Goal: Task Accomplishment & Management: Manage account settings

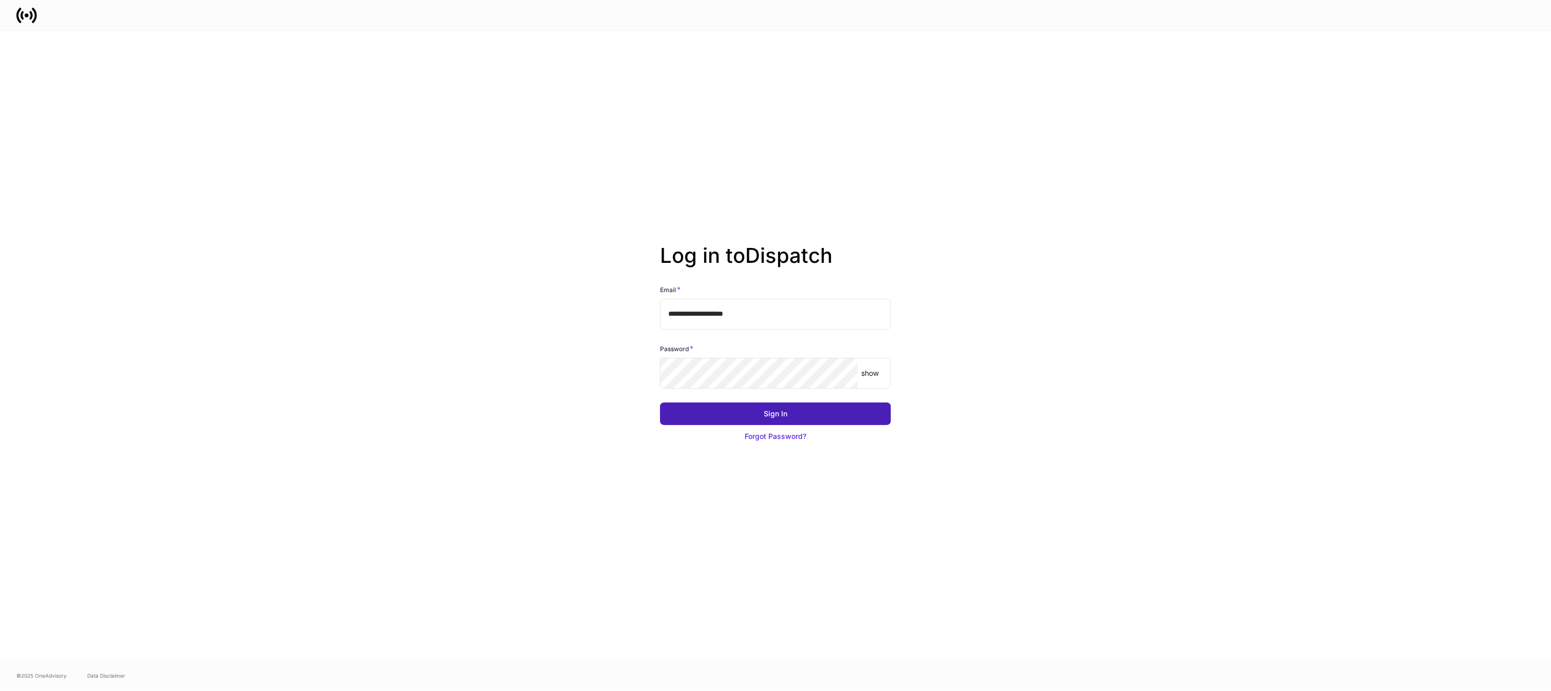
click at [769, 415] on div "Sign In" at bounding box center [776, 414] width 24 height 10
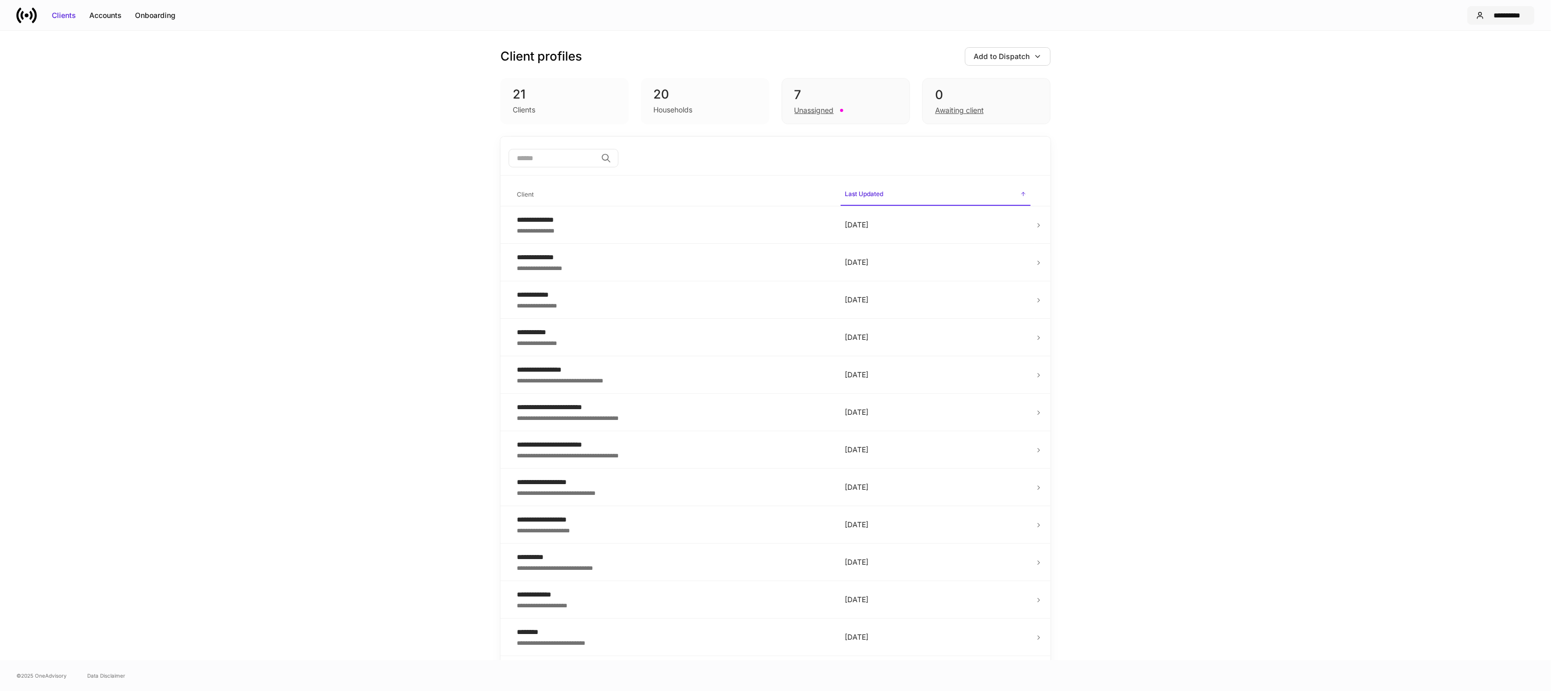
click at [1505, 14] on div "**********" at bounding box center [1507, 15] width 37 height 10
drag, startPoint x: 1163, startPoint y: 92, endPoint x: 1018, endPoint y: 94, distance: 145.3
click at [1163, 92] on div at bounding box center [775, 345] width 1551 height 691
click at [1494, 14] on div "**********" at bounding box center [1507, 15] width 37 height 10
click at [278, 34] on div at bounding box center [775, 345] width 1551 height 691
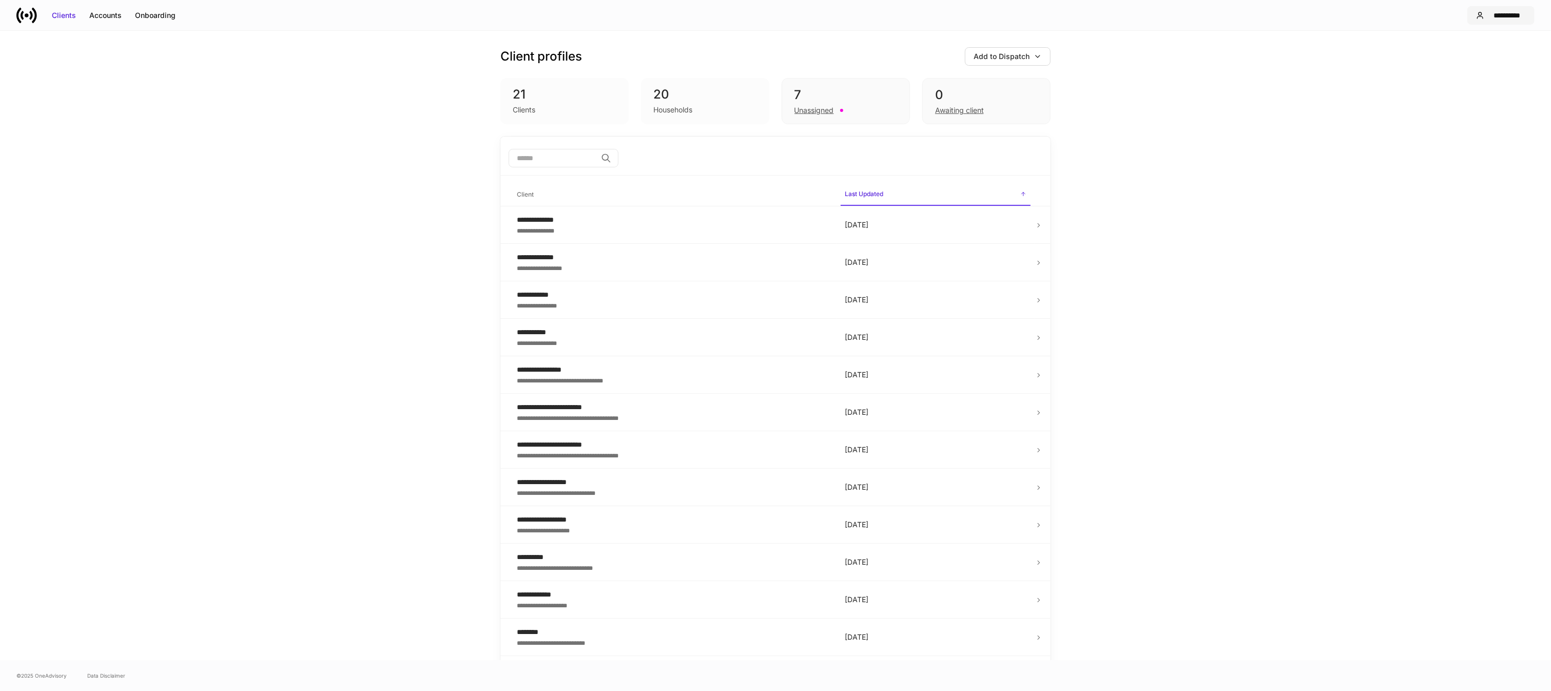
click at [1495, 8] on button "**********" at bounding box center [1501, 15] width 67 height 18
click at [1458, 67] on div "Settings" at bounding box center [1448, 63] width 28 height 10
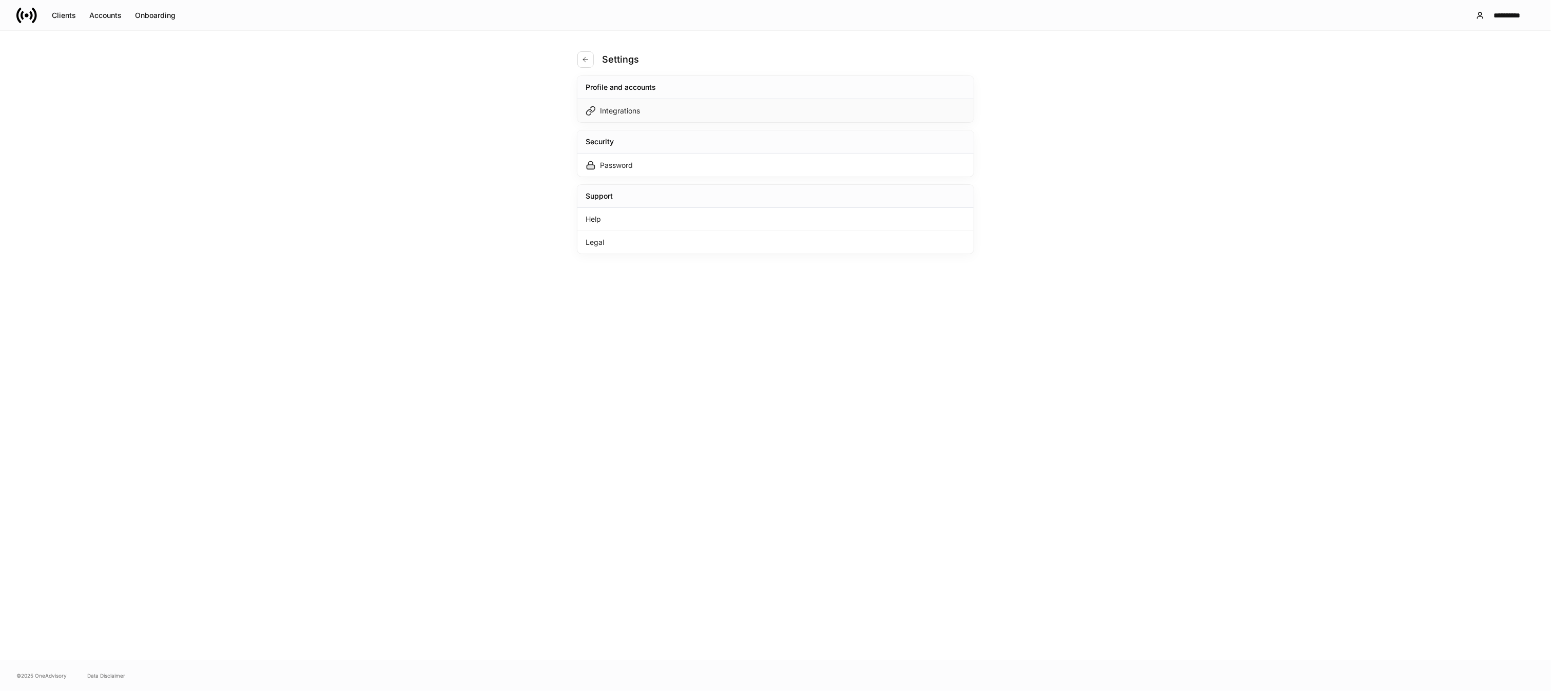
click at [738, 103] on div "Integrations" at bounding box center [776, 110] width 396 height 23
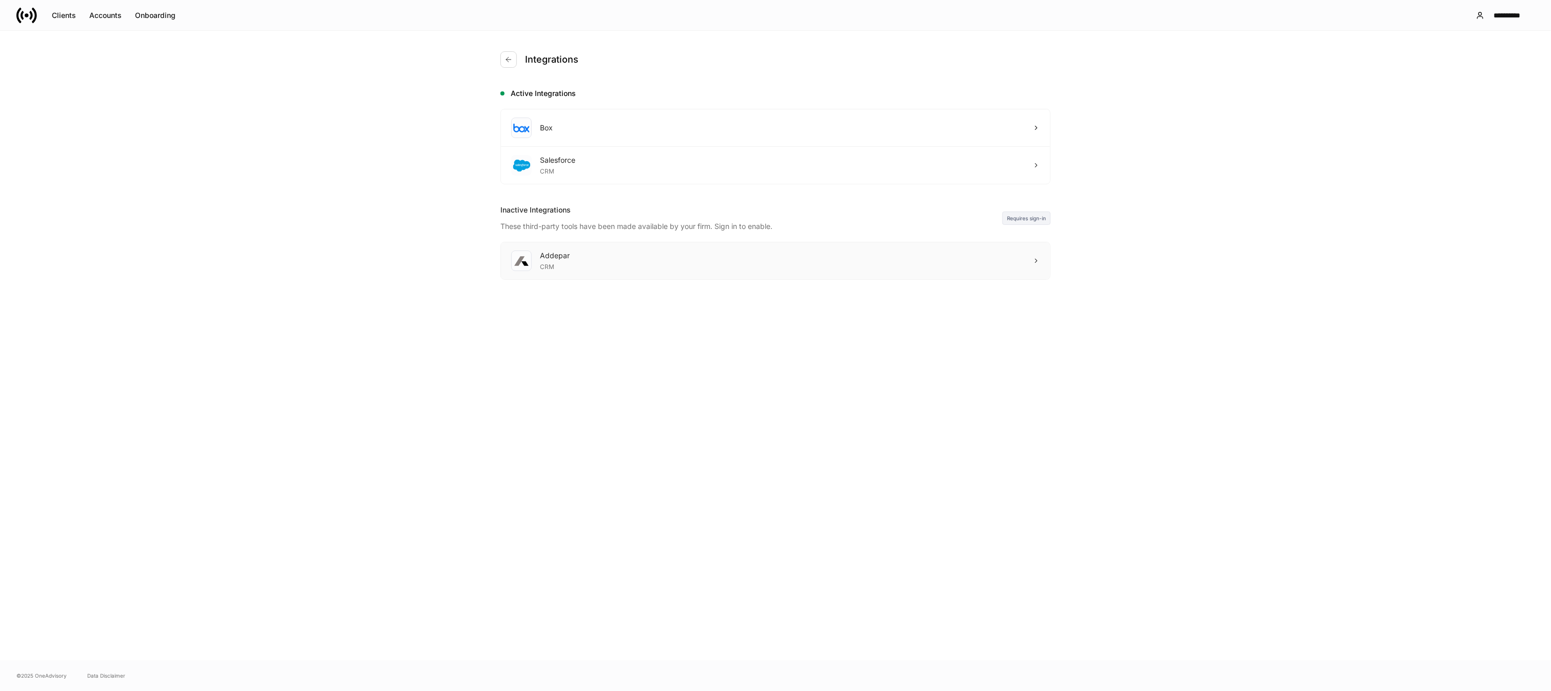
click at [1032, 246] on div "Addepar CRM" at bounding box center [775, 260] width 549 height 37
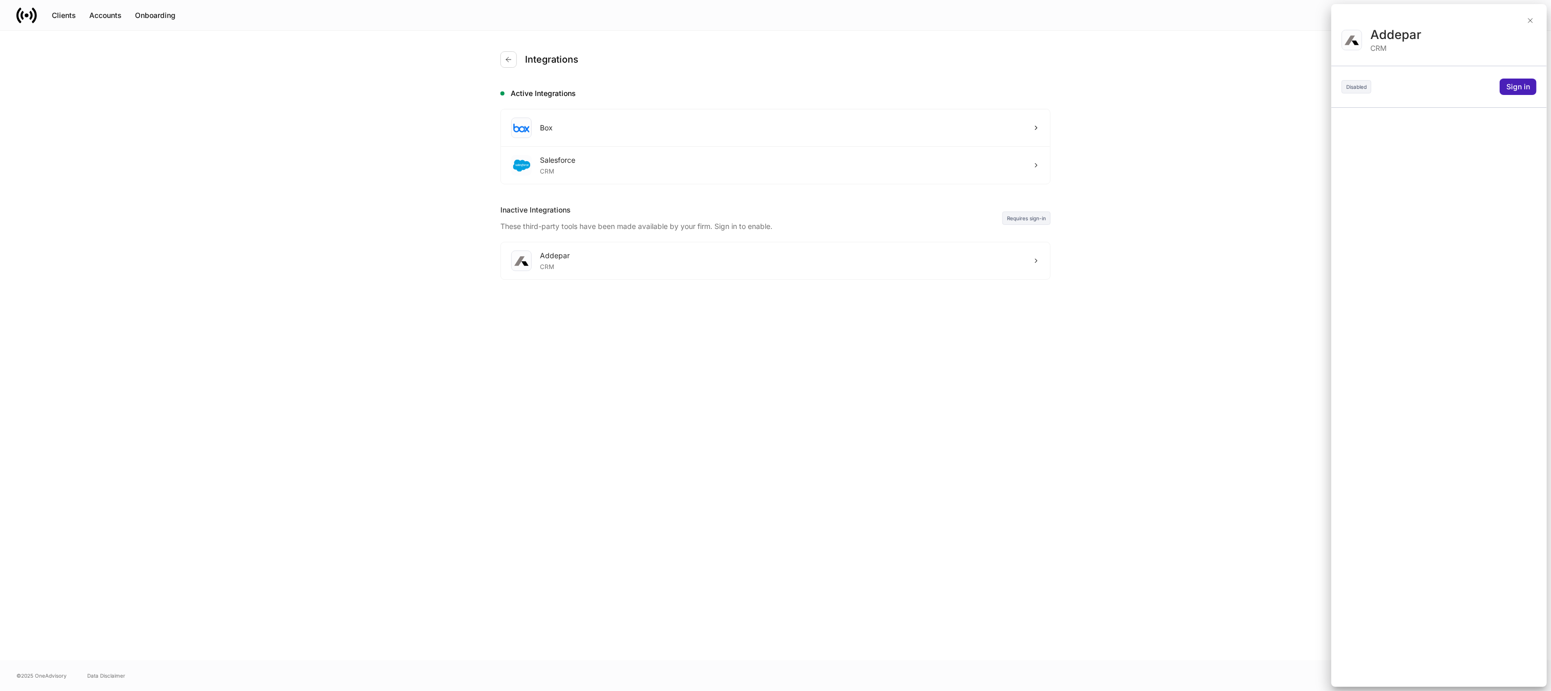
click at [1516, 91] on div "Sign in" at bounding box center [1519, 87] width 24 height 10
click at [1519, 88] on div "Sign in" at bounding box center [1519, 87] width 24 height 10
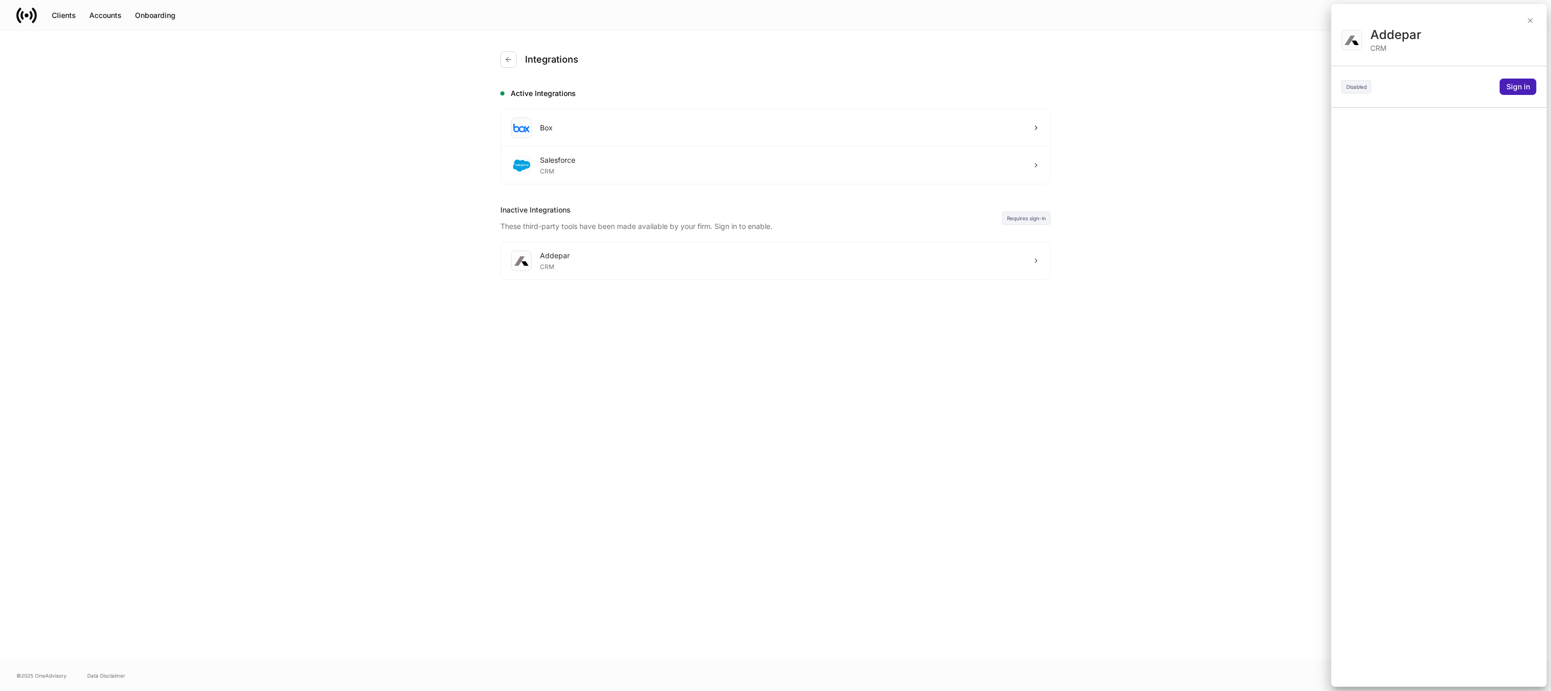
click at [1519, 88] on div "Sign in" at bounding box center [1519, 87] width 24 height 10
drag, startPoint x: 1519, startPoint y: 88, endPoint x: 1514, endPoint y: 84, distance: 6.3
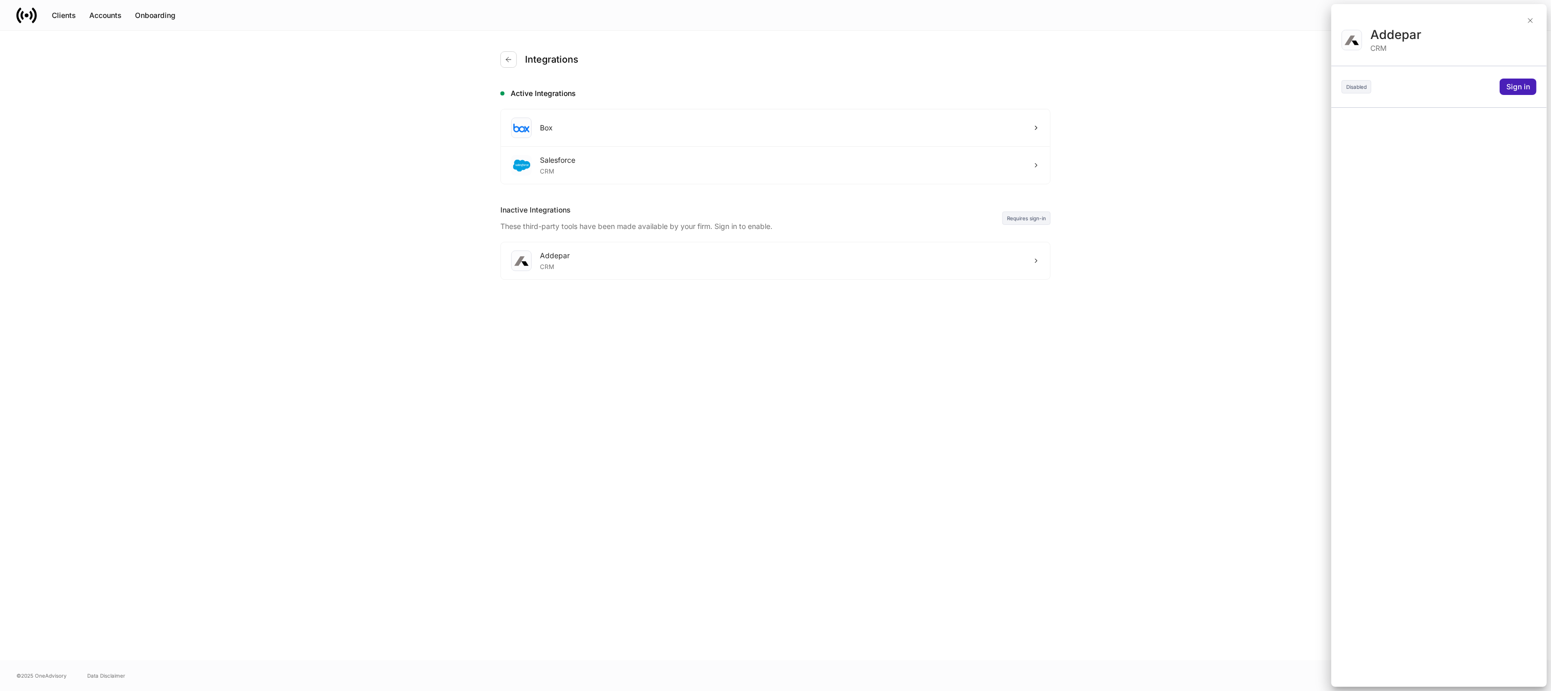
click at [1515, 85] on div "Sign in" at bounding box center [1519, 87] width 24 height 10
click at [1513, 84] on div "Sign in" at bounding box center [1519, 87] width 24 height 10
click at [1512, 85] on div "Sign in" at bounding box center [1519, 87] width 24 height 10
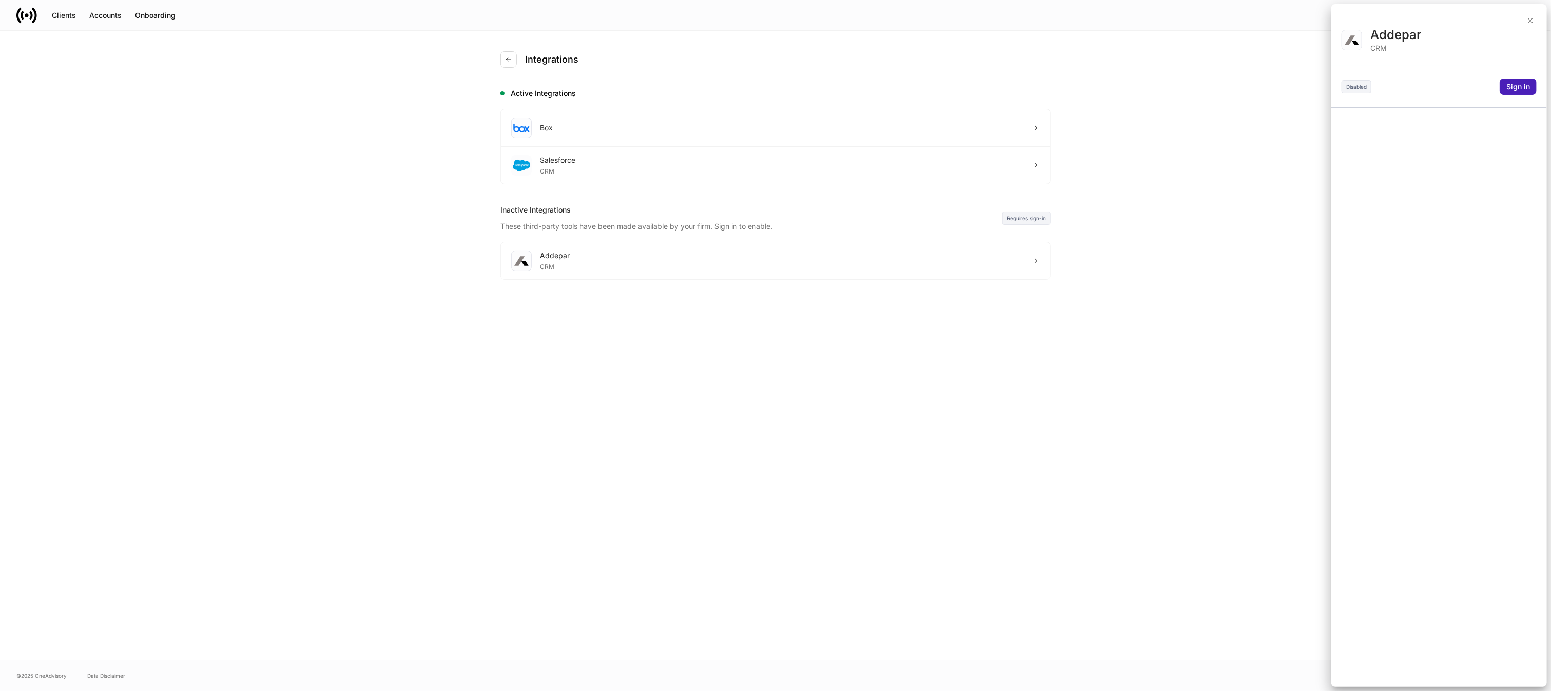
click at [1512, 85] on div "Sign in" at bounding box center [1519, 87] width 24 height 10
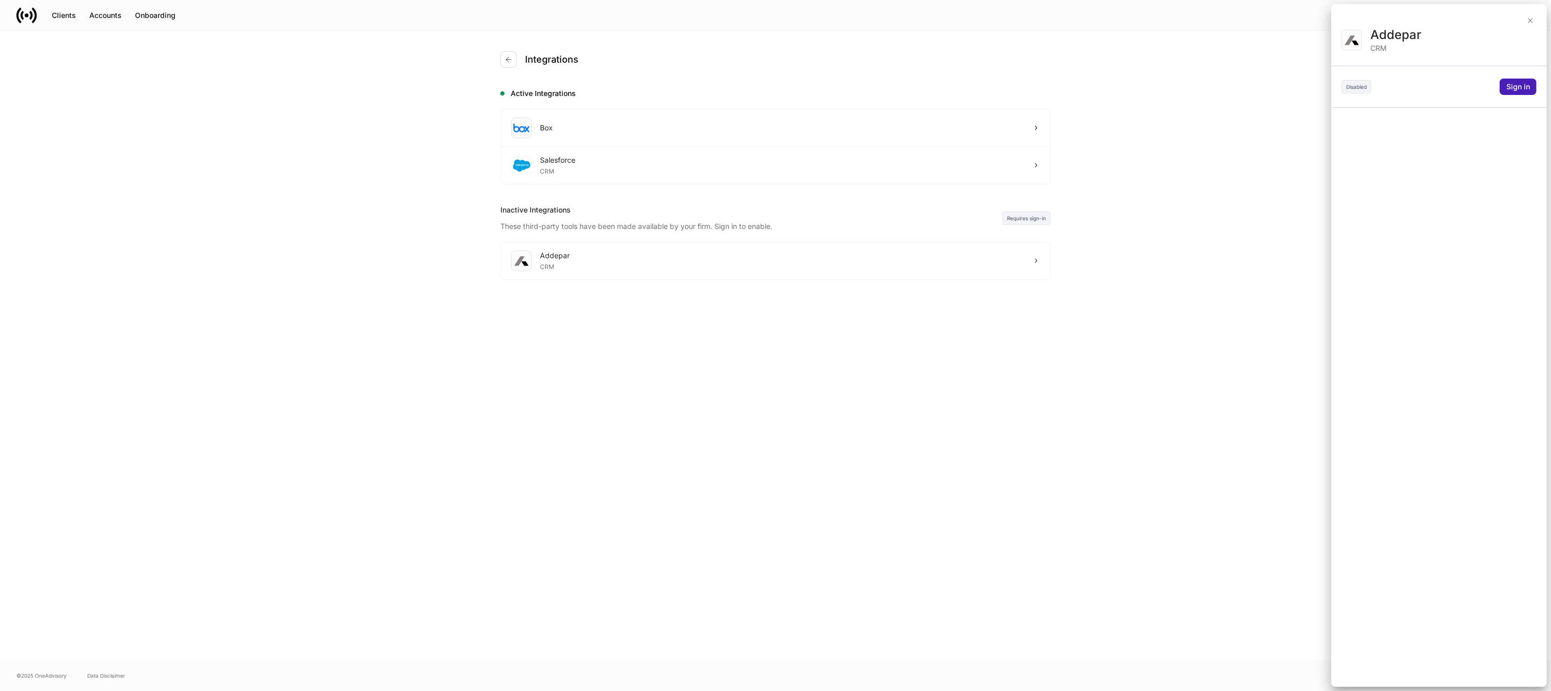
click at [1512, 85] on div "Sign in" at bounding box center [1519, 87] width 24 height 10
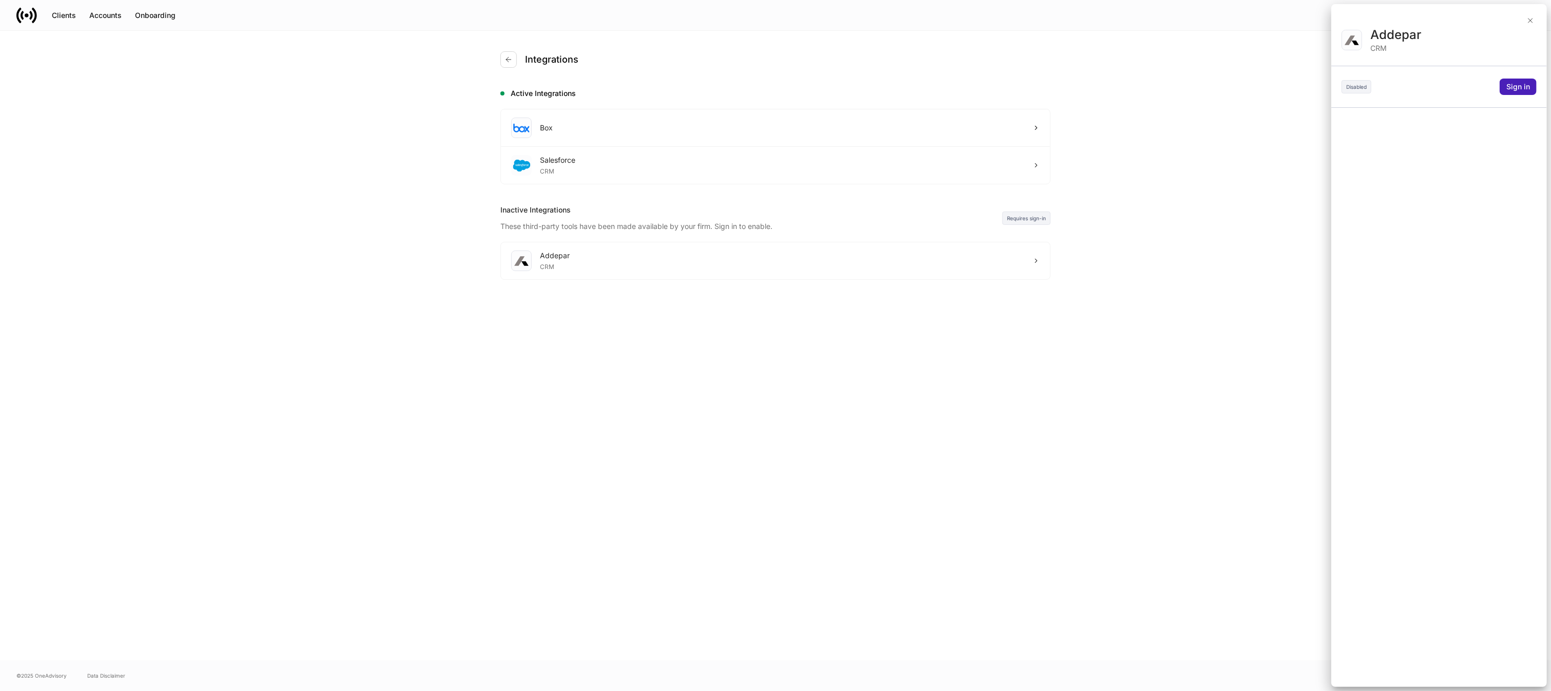
click at [1512, 85] on div "Sign in" at bounding box center [1519, 87] width 24 height 10
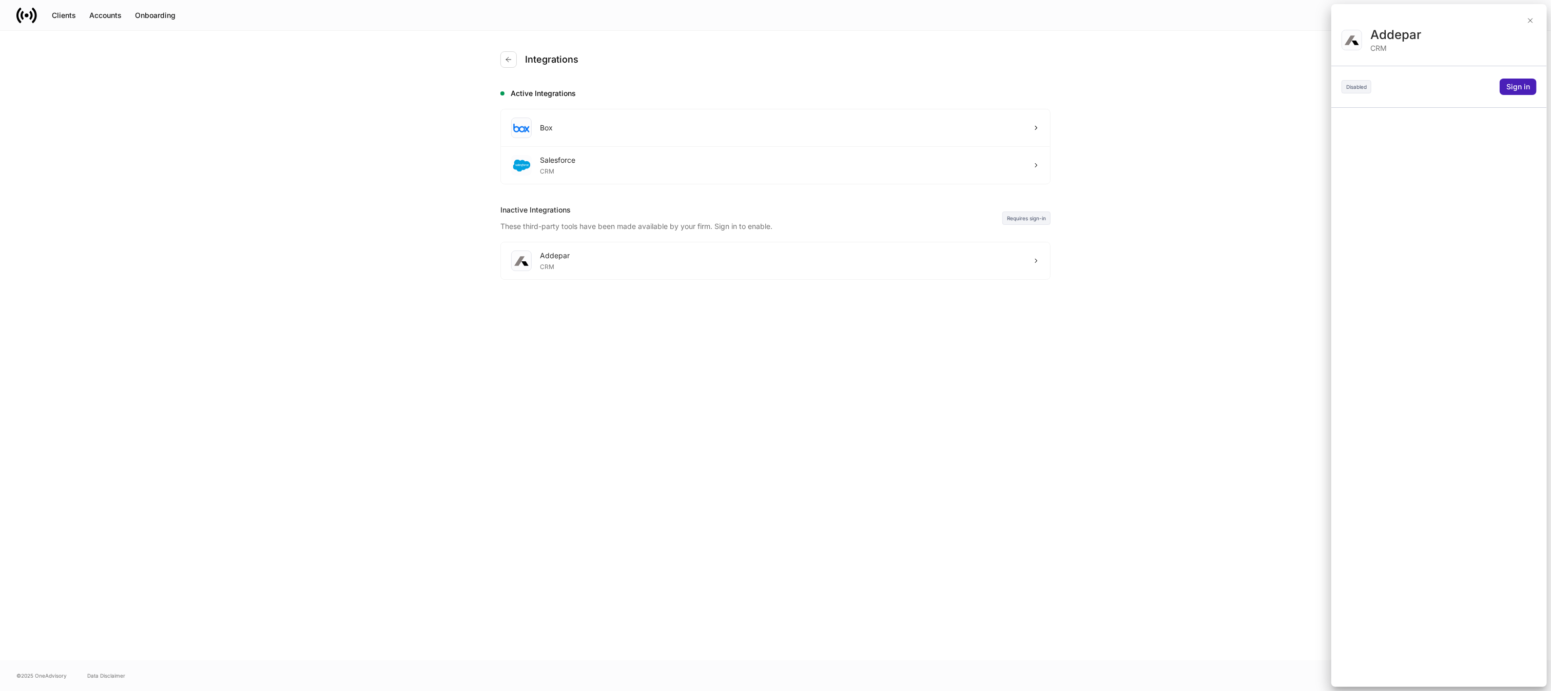
click at [1512, 85] on div "Sign in" at bounding box center [1519, 87] width 24 height 10
click at [1542, 99] on div "Addepar CRM Disabled Sign in" at bounding box center [1440, 357] width 216 height 660
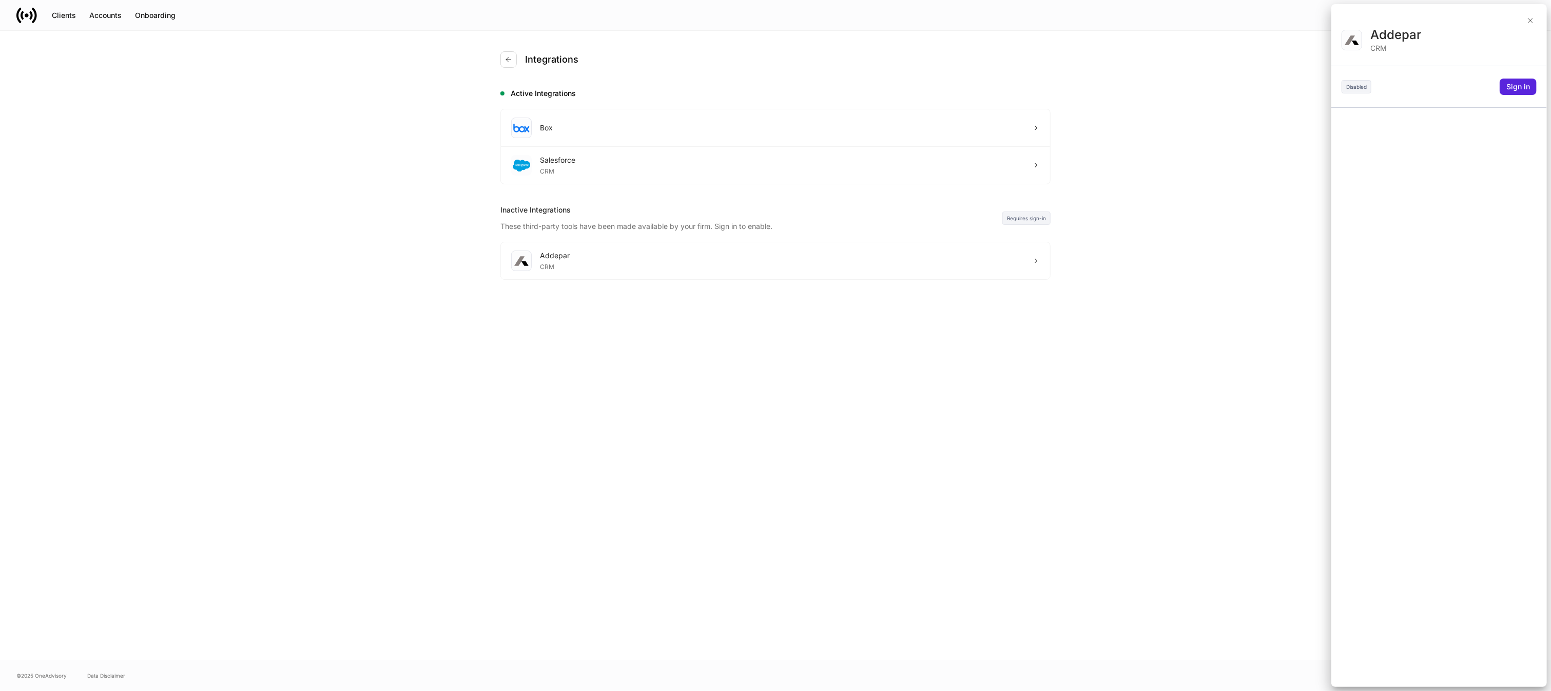
click at [1509, 76] on div "Addepar CRM Disabled Sign in" at bounding box center [1440, 357] width 216 height 660
click at [1509, 89] on div "Sign in" at bounding box center [1519, 87] width 24 height 10
click at [1510, 89] on div "Sign in" at bounding box center [1519, 87] width 24 height 10
click at [1510, 88] on div "Sign in" at bounding box center [1519, 87] width 24 height 10
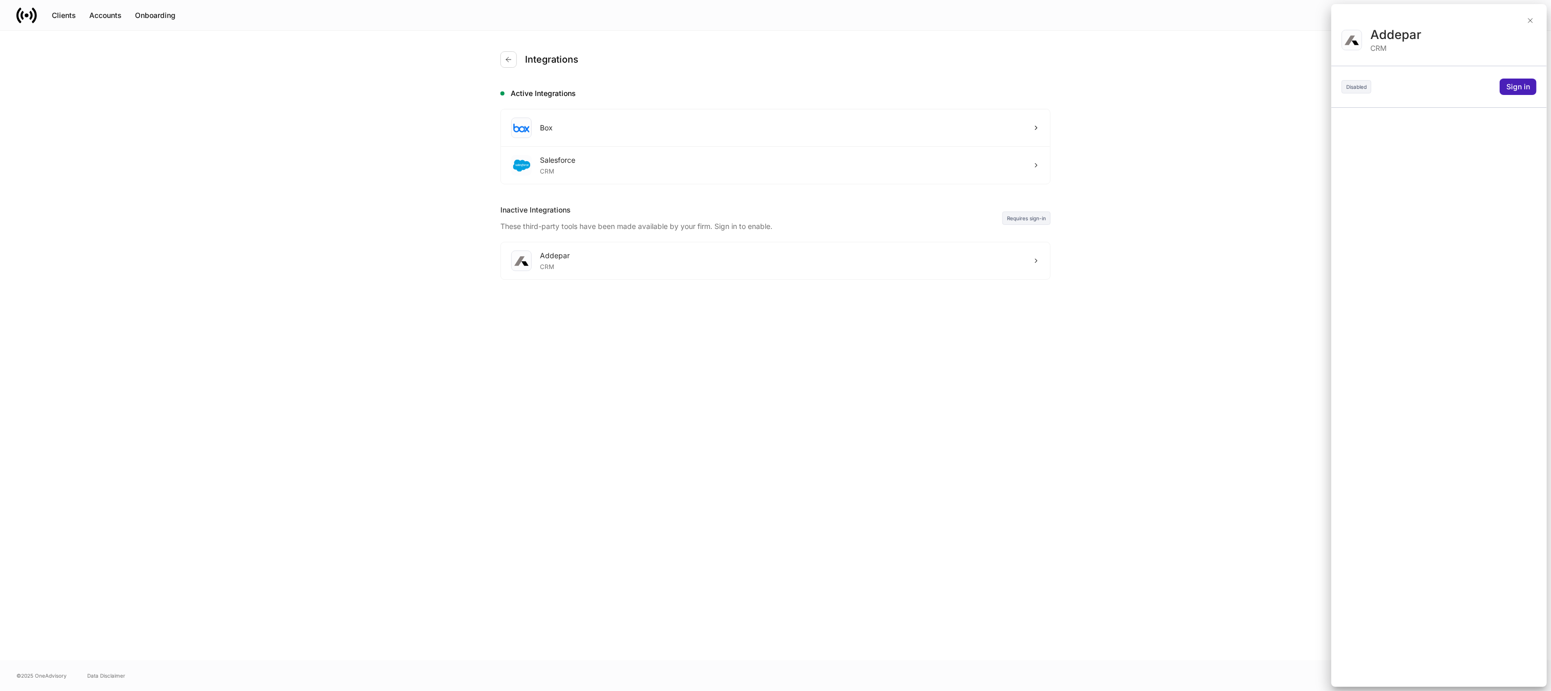
click at [1510, 88] on div "Sign in" at bounding box center [1519, 87] width 24 height 10
drag, startPoint x: 1510, startPoint y: 88, endPoint x: 1503, endPoint y: 84, distance: 8.5
click at [1503, 84] on button "Sign in" at bounding box center [1518, 87] width 37 height 16
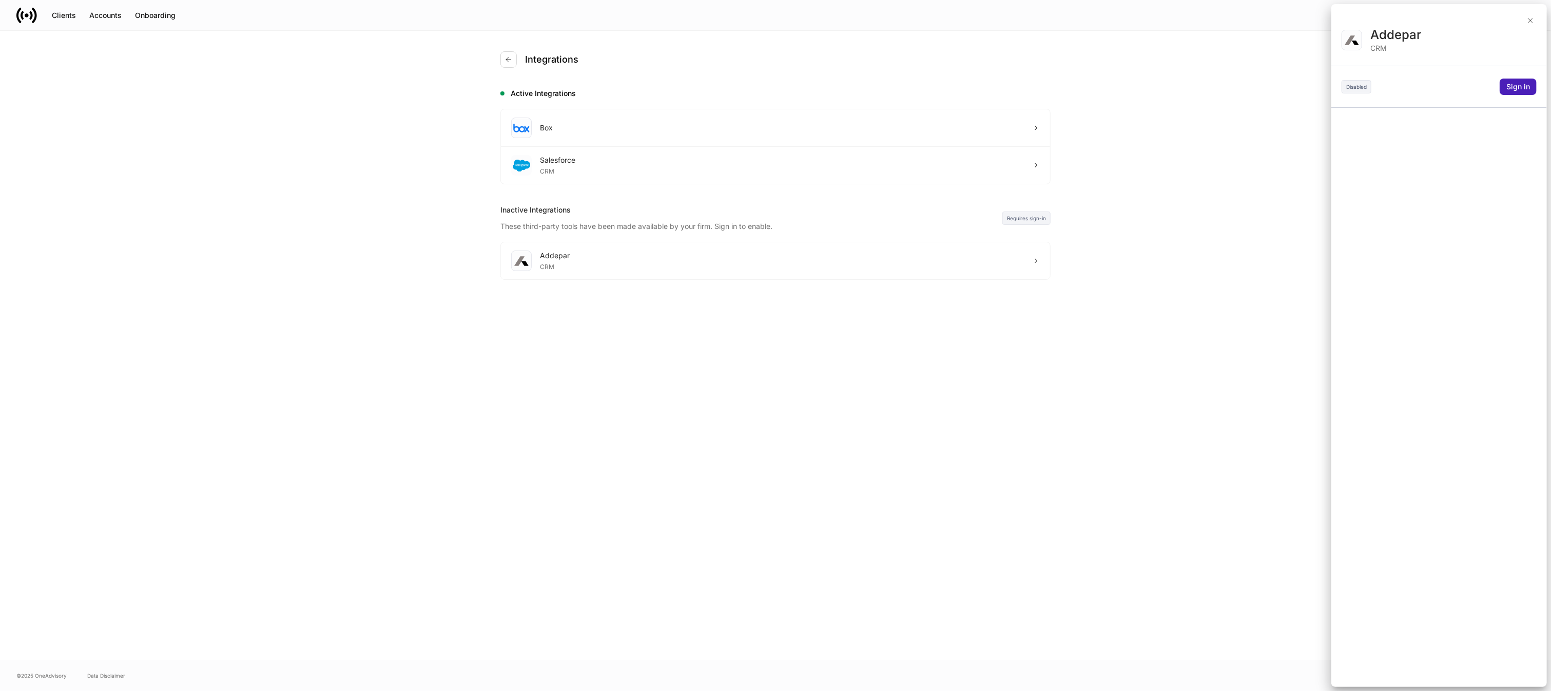
click at [1503, 84] on button "Sign in" at bounding box center [1518, 87] width 37 height 16
click at [1355, 85] on div "Disabled" at bounding box center [1357, 86] width 30 height 13
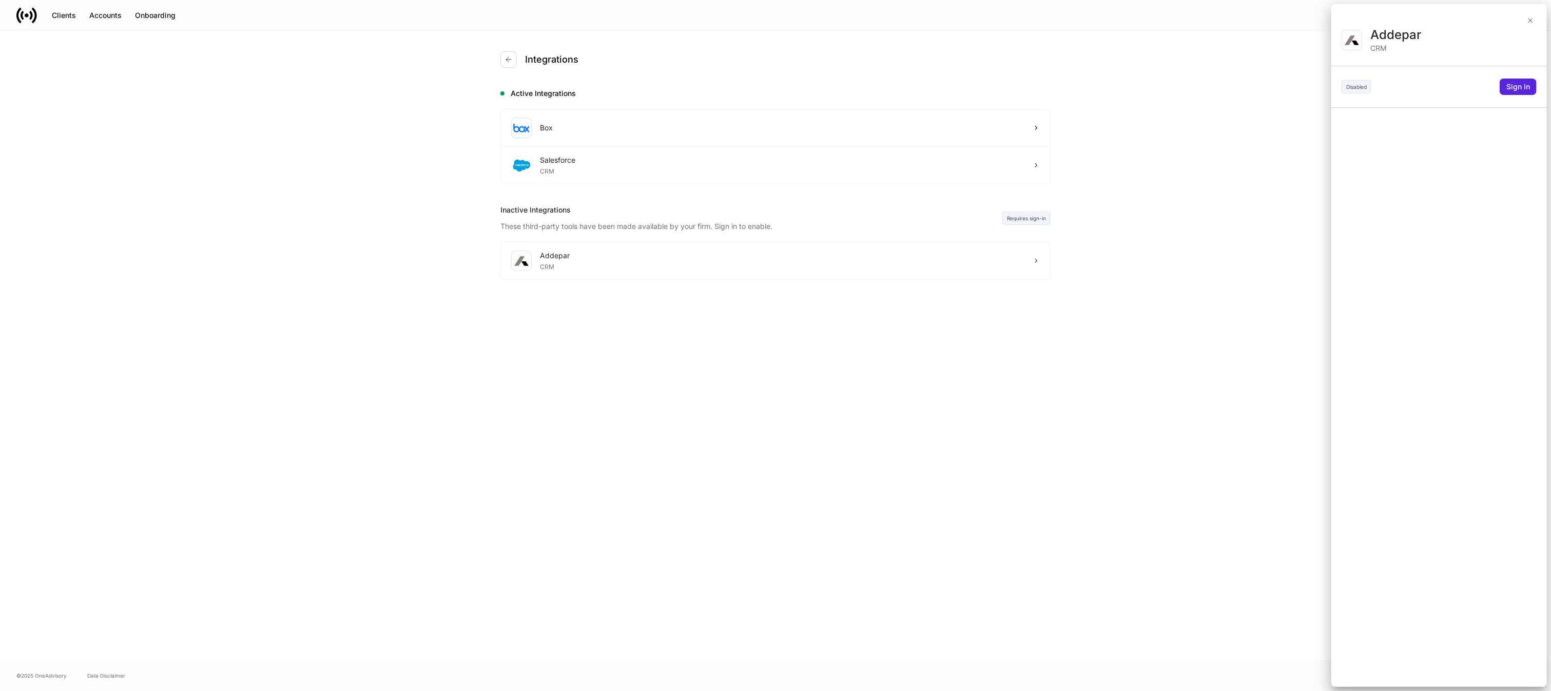
click at [1355, 85] on div "Disabled" at bounding box center [1357, 86] width 30 height 13
drag, startPoint x: 1355, startPoint y: 85, endPoint x: 1378, endPoint y: 87, distance: 23.2
click at [1356, 85] on div "Disabled" at bounding box center [1357, 86] width 30 height 13
click at [1502, 78] on div "Addepar CRM Disabled Sign in" at bounding box center [1440, 357] width 216 height 660
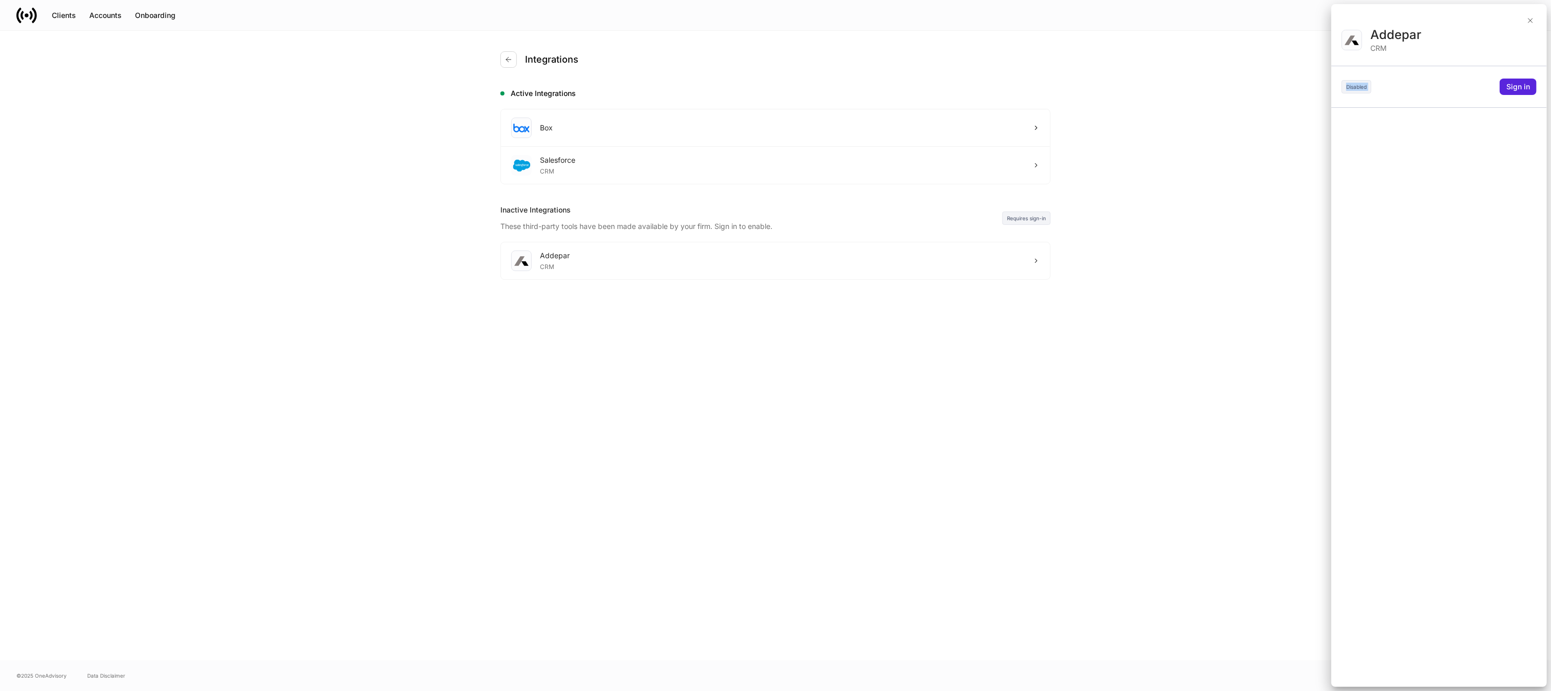
click at [1502, 78] on div "Addepar CRM Disabled Sign in" at bounding box center [1440, 357] width 216 height 660
click at [1021, 218] on div at bounding box center [775, 345] width 1551 height 691
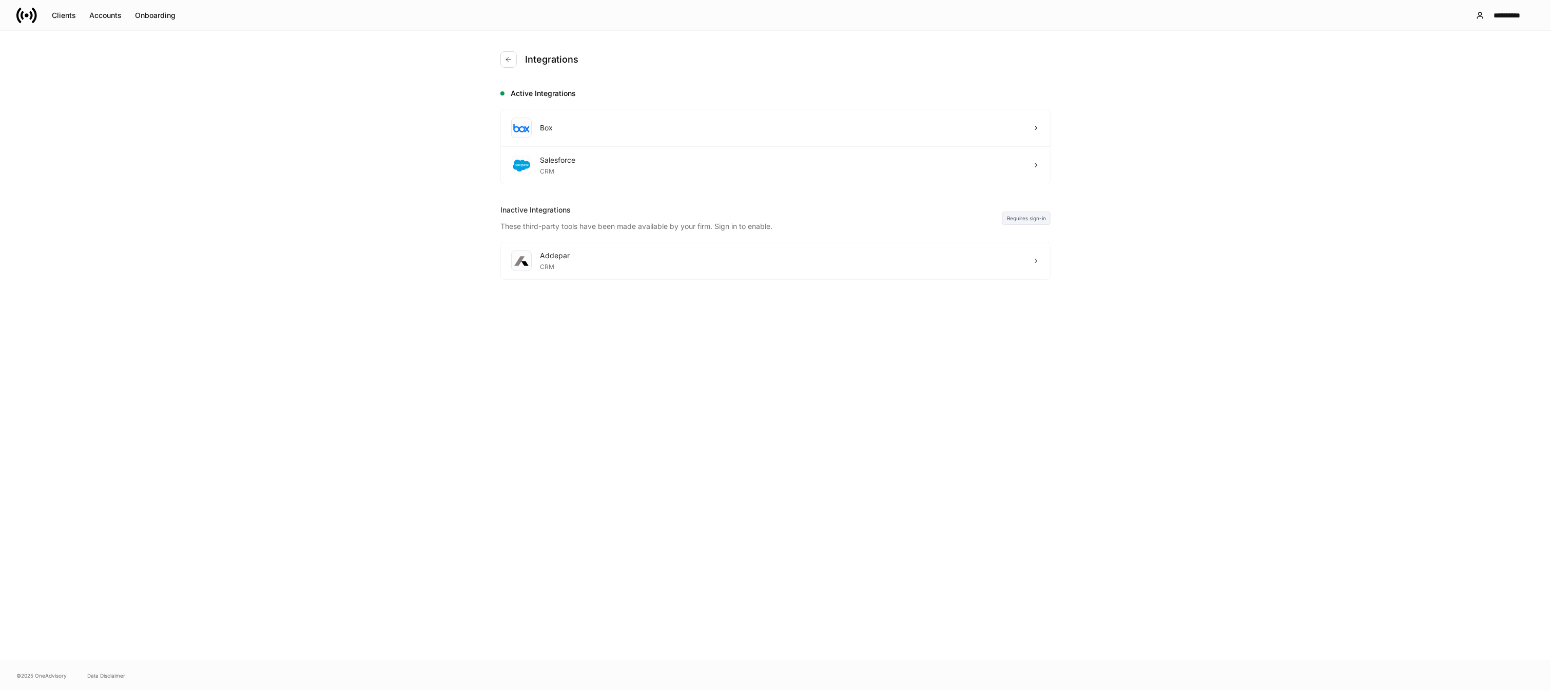
click at [757, 233] on div "Integrations Active Integrations Box Salesforce CRM Inactive Integrations These…" at bounding box center [776, 345] width 616 height 629
click at [760, 251] on div "Addepar CRM" at bounding box center [775, 260] width 549 height 37
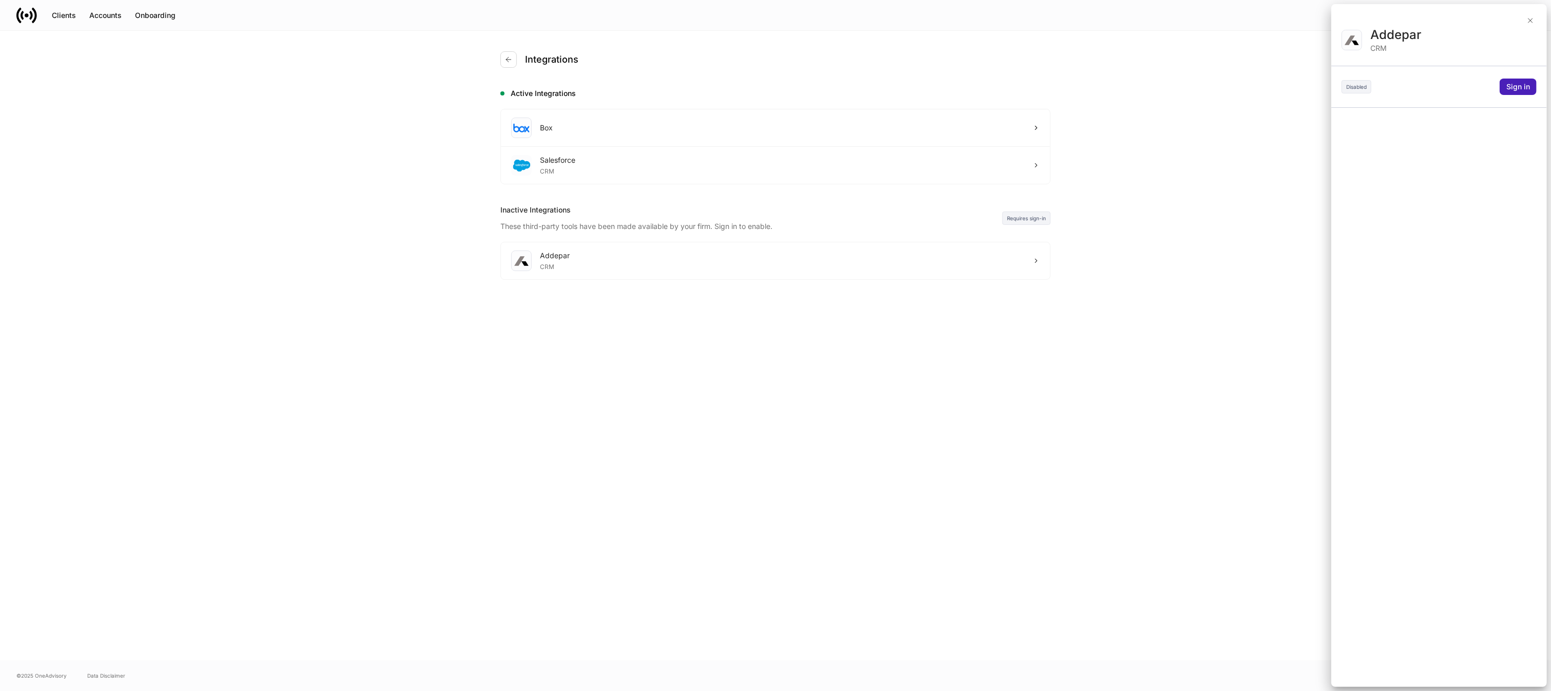
click at [1521, 86] on div "Sign in" at bounding box center [1519, 87] width 24 height 10
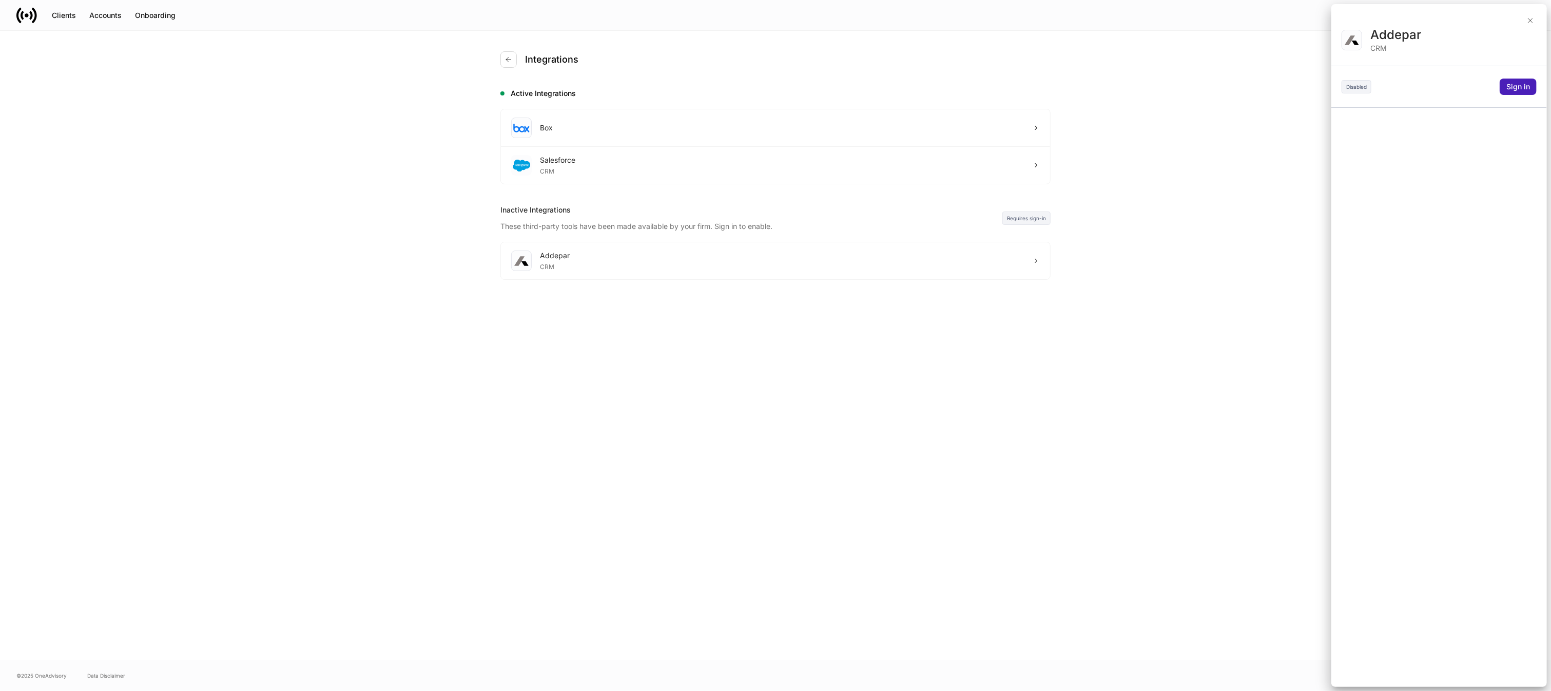
click at [1521, 86] on div "Sign in" at bounding box center [1519, 87] width 24 height 10
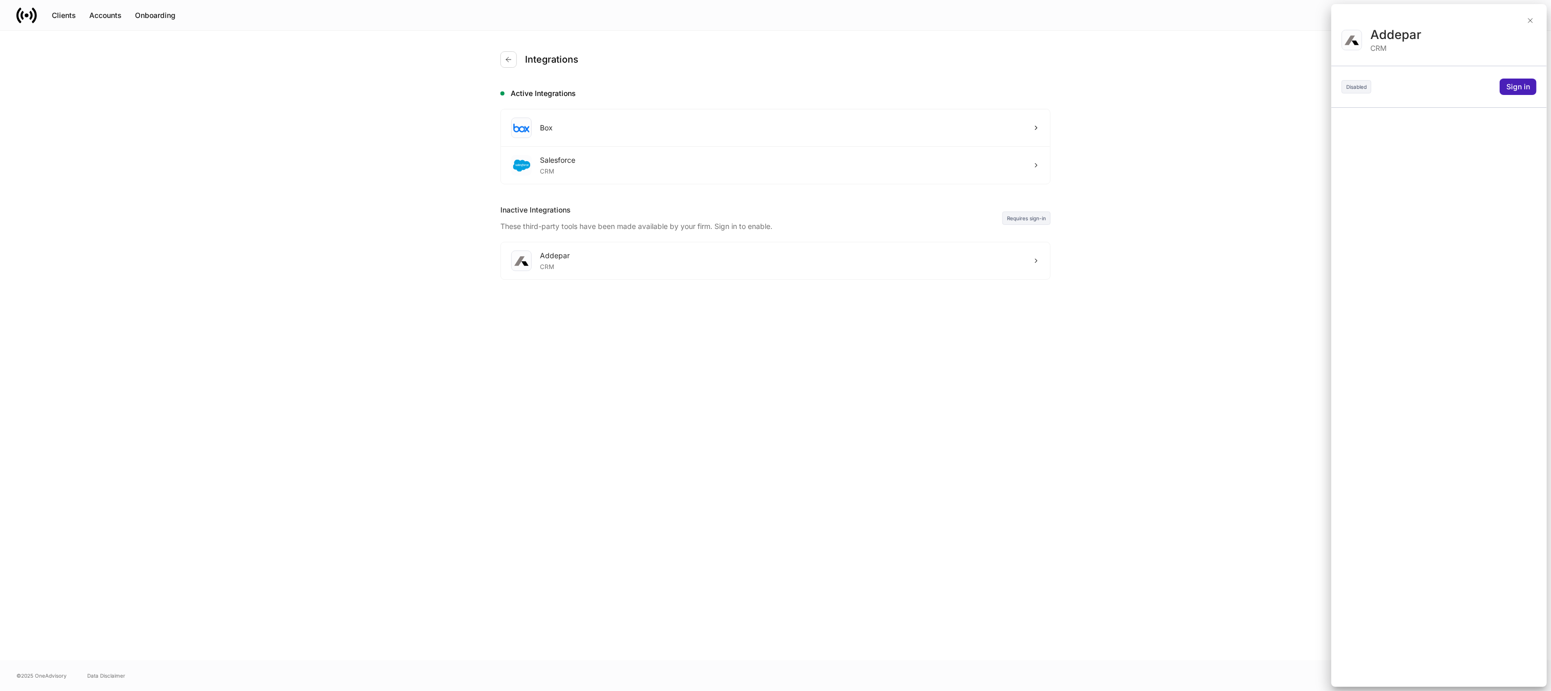
click at [1521, 86] on div "Sign in" at bounding box center [1519, 87] width 24 height 10
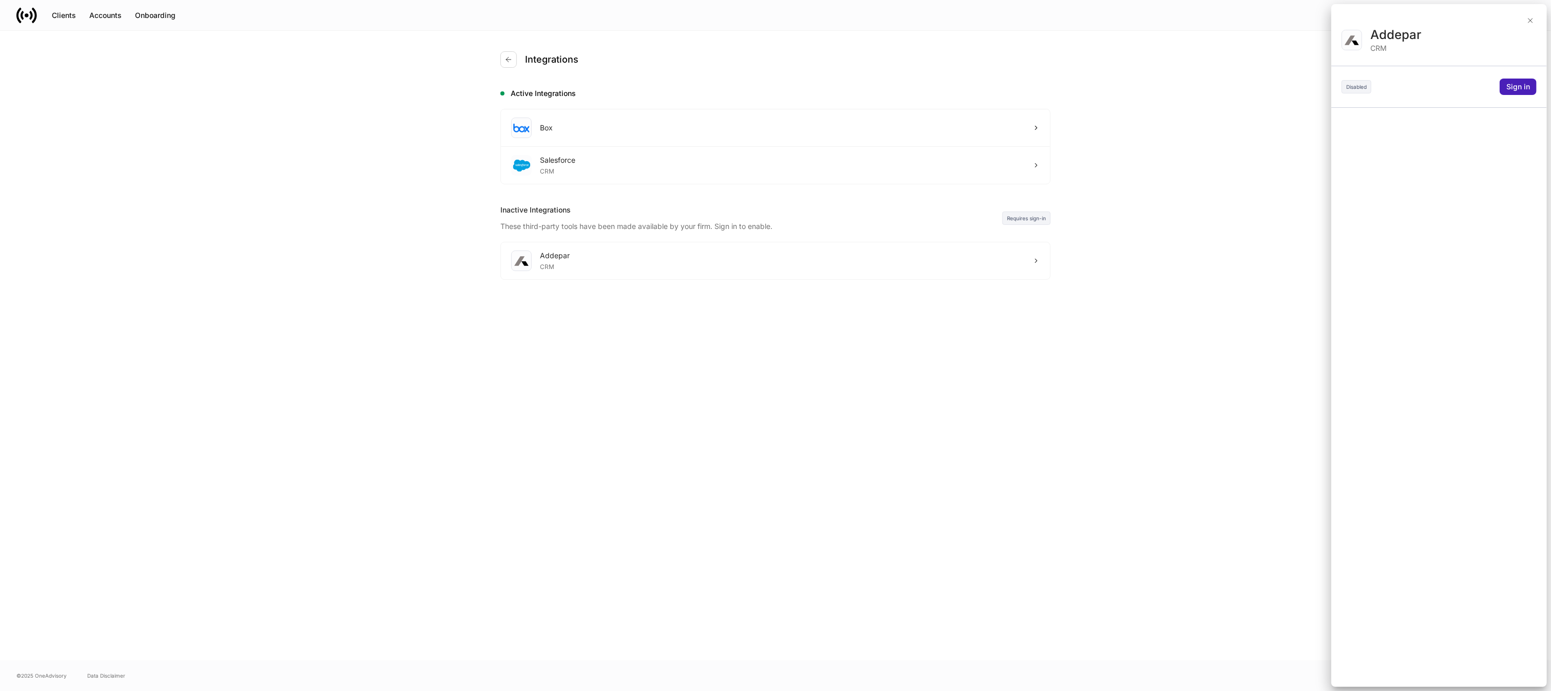
click at [1521, 86] on div "Sign in" at bounding box center [1519, 87] width 24 height 10
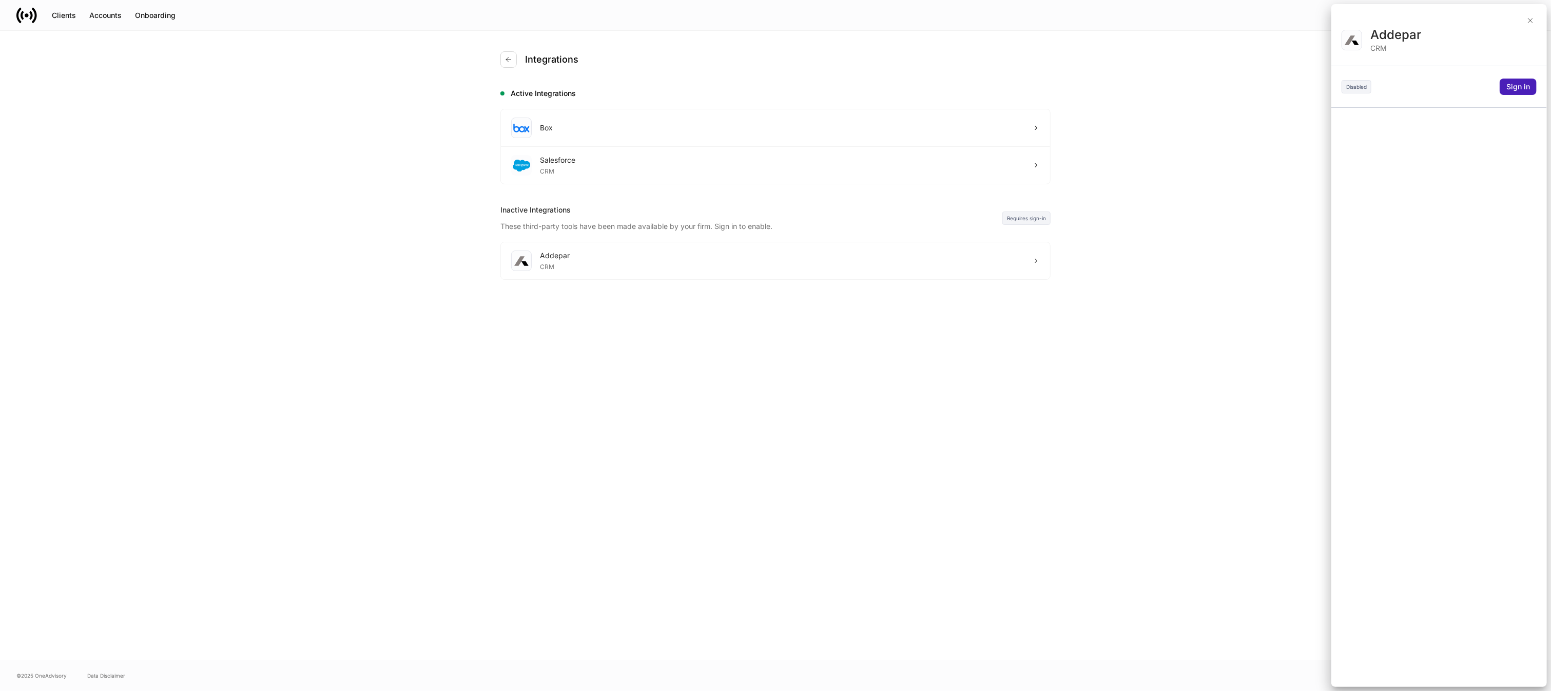
click at [1521, 86] on div "Sign in" at bounding box center [1519, 87] width 24 height 10
click at [1519, 82] on div "Sign in" at bounding box center [1519, 87] width 24 height 10
click at [1520, 80] on button "Sign in" at bounding box center [1518, 87] width 37 height 16
click at [1524, 82] on button "Sign in" at bounding box center [1518, 87] width 37 height 16
click at [1524, 83] on div "Sign in" at bounding box center [1519, 87] width 24 height 10
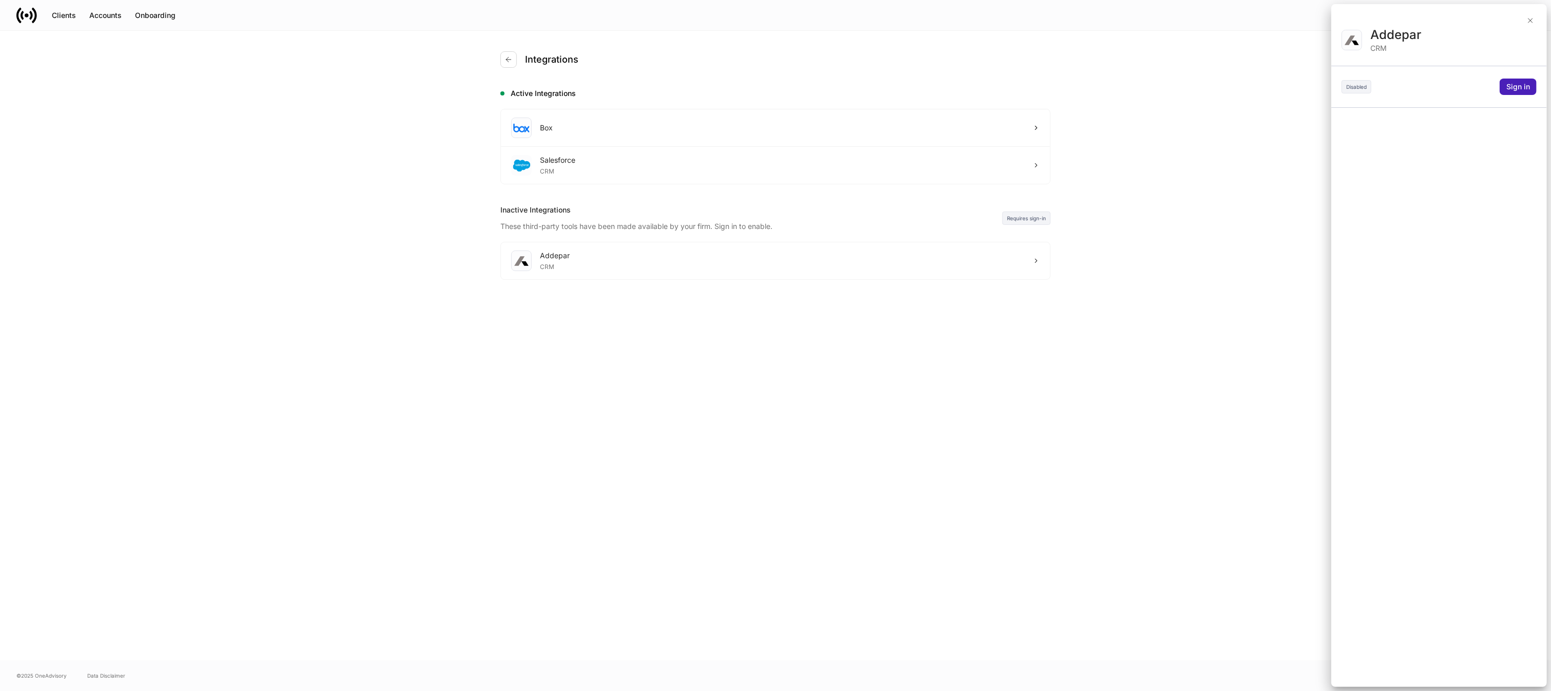
click at [1531, 89] on button "Sign in" at bounding box center [1518, 87] width 37 height 16
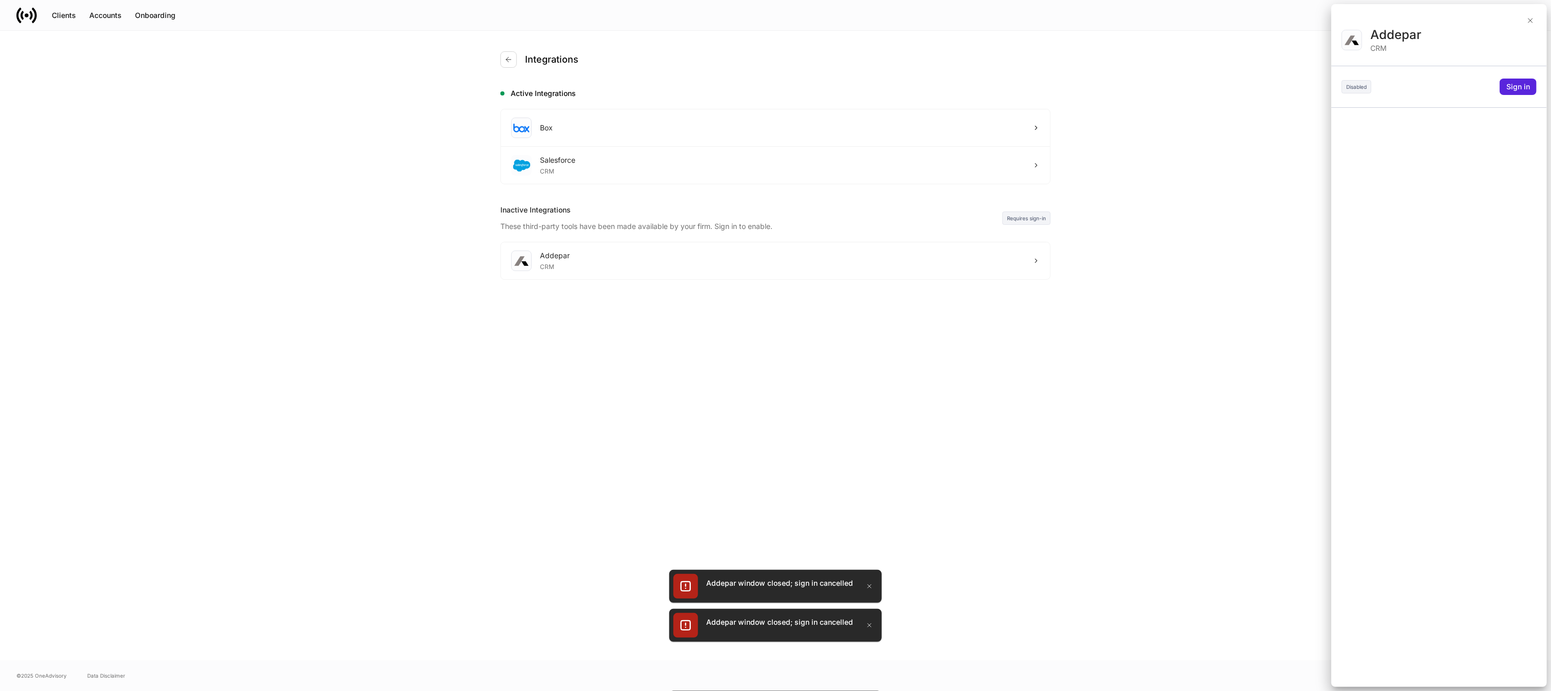
click at [870, 614] on div "Addepar window closed; sign in cancelled" at bounding box center [775, 625] width 213 height 39
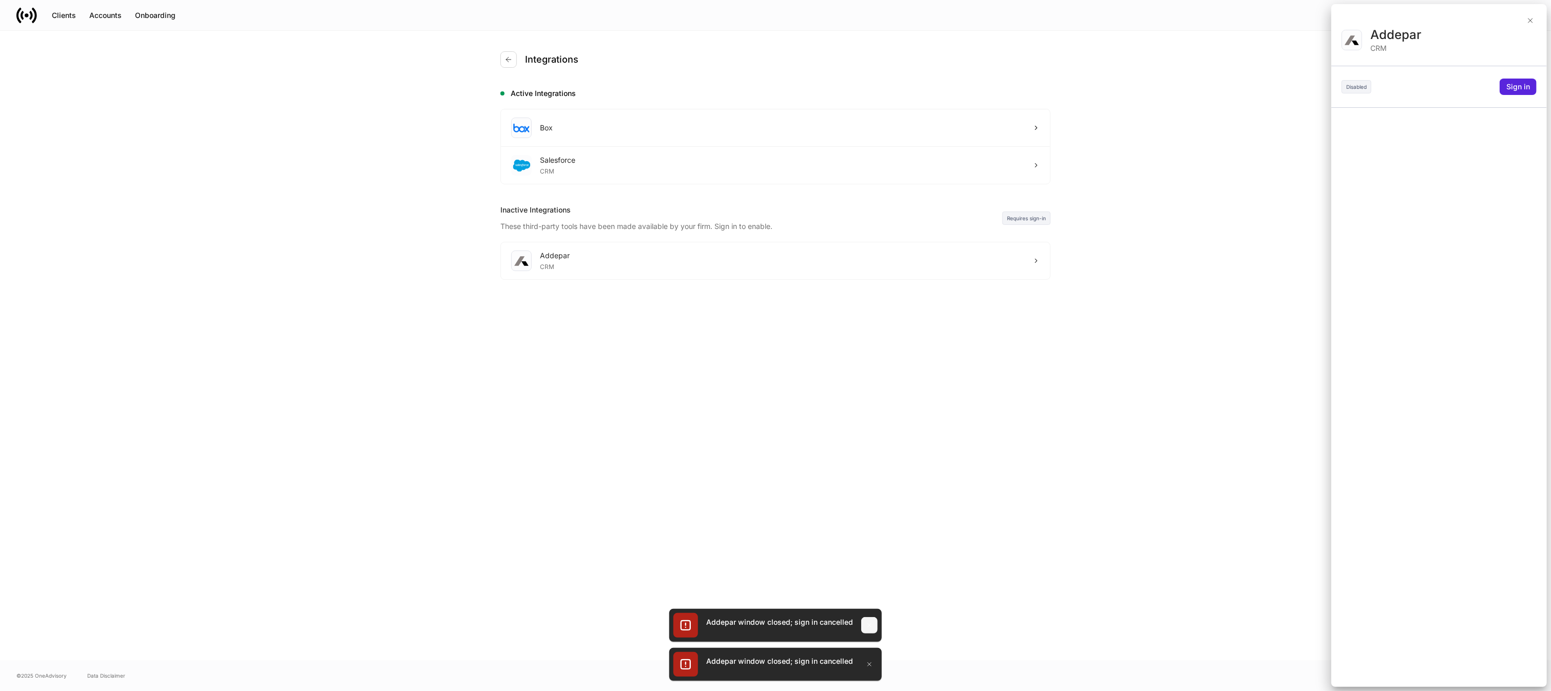
click at [870, 614] on div "Addepar window closed; sign in cancelled Addepar window closed; sign in cancell…" at bounding box center [775, 645] width 213 height 78
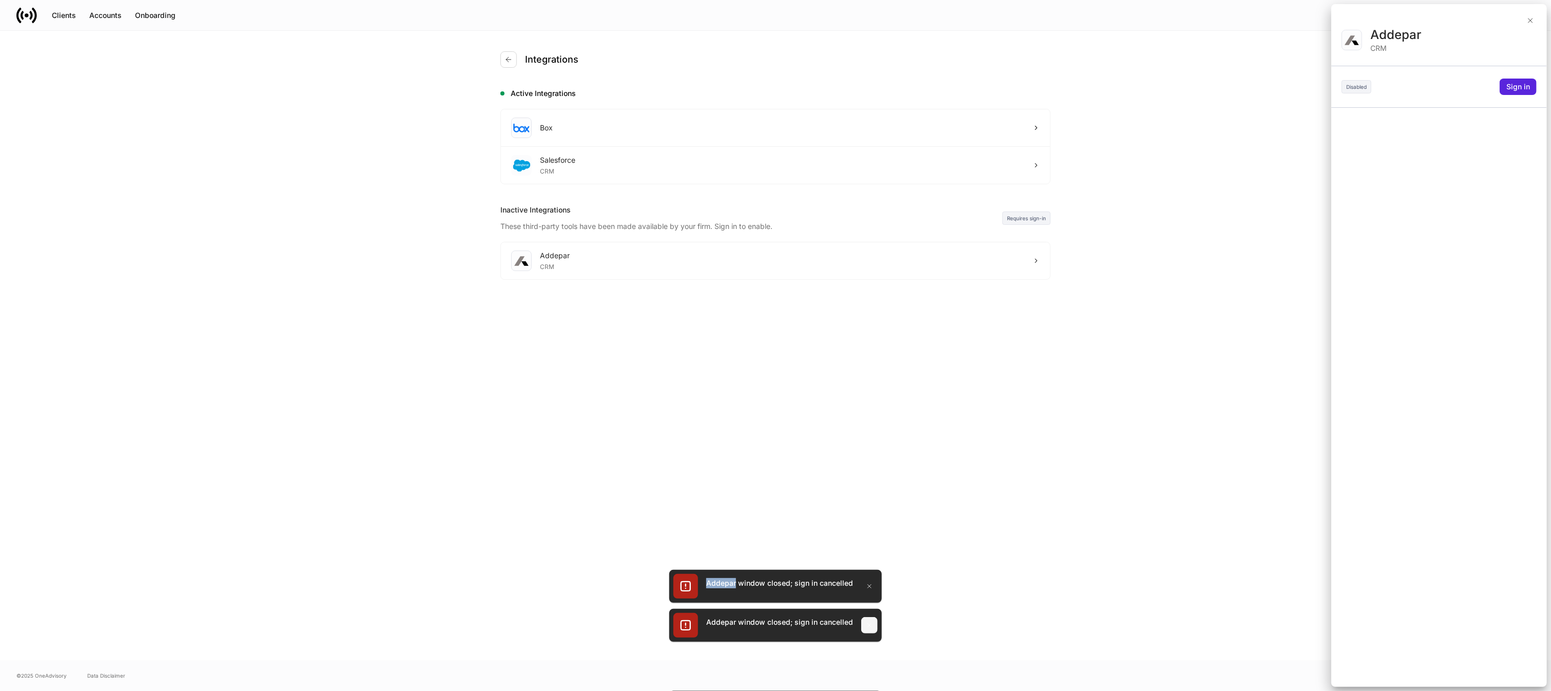
click at [870, 614] on div "Addepar window closed; sign in cancelled" at bounding box center [775, 625] width 213 height 33
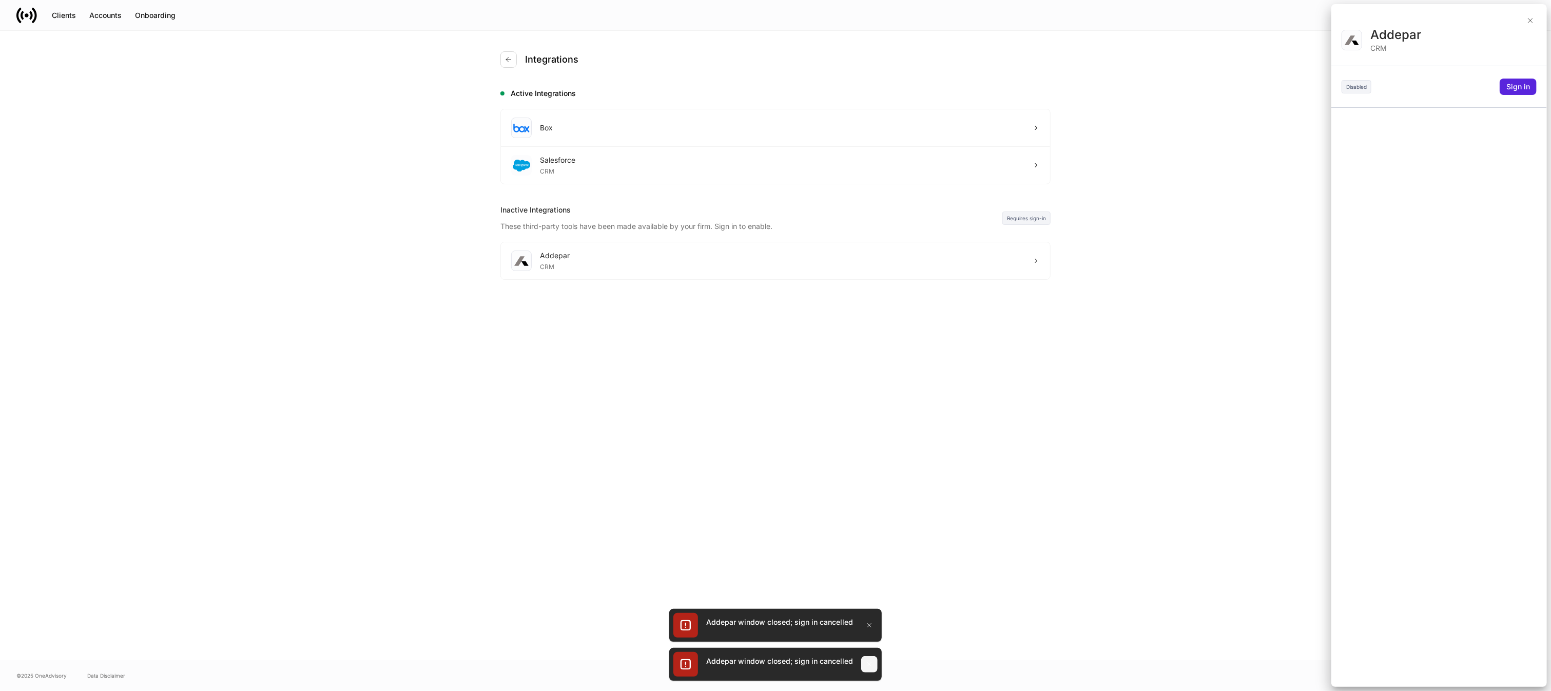
click at [870, 614] on div "Addepar window closed; sign in cancelled" at bounding box center [775, 625] width 213 height 33
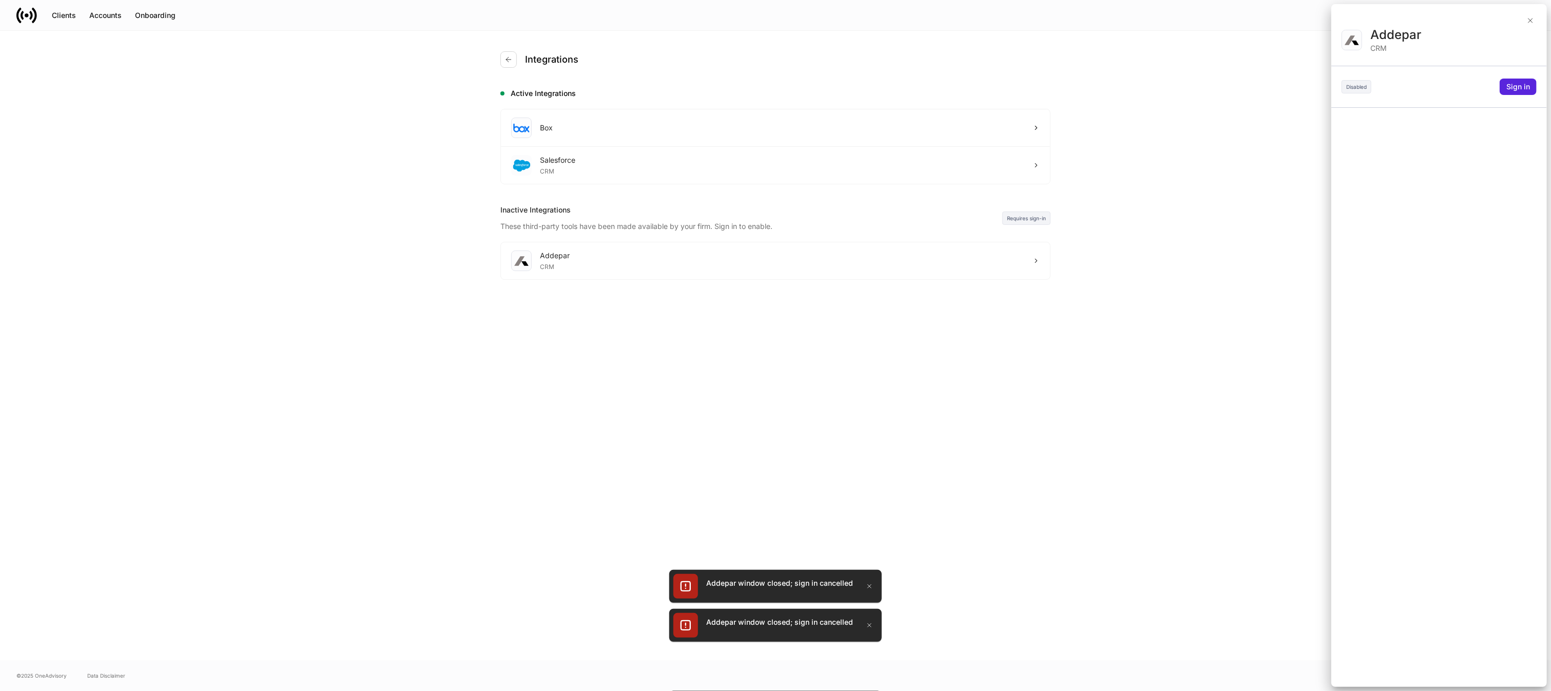
click at [870, 614] on div "Addepar window closed; sign in cancelled" at bounding box center [775, 625] width 213 height 33
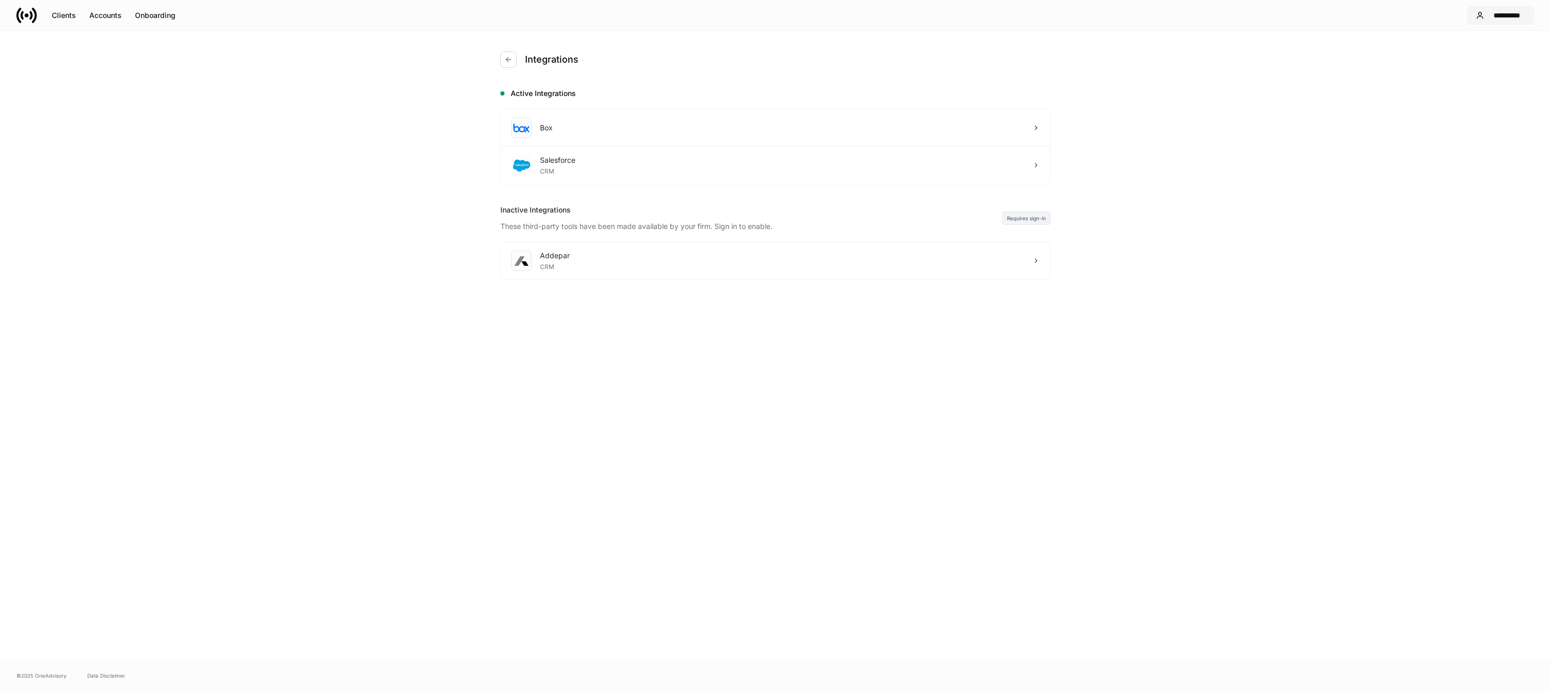
click at [1512, 10] on div "**********" at bounding box center [1507, 15] width 37 height 10
click at [1468, 58] on li "Settings" at bounding box center [1511, 62] width 199 height 19
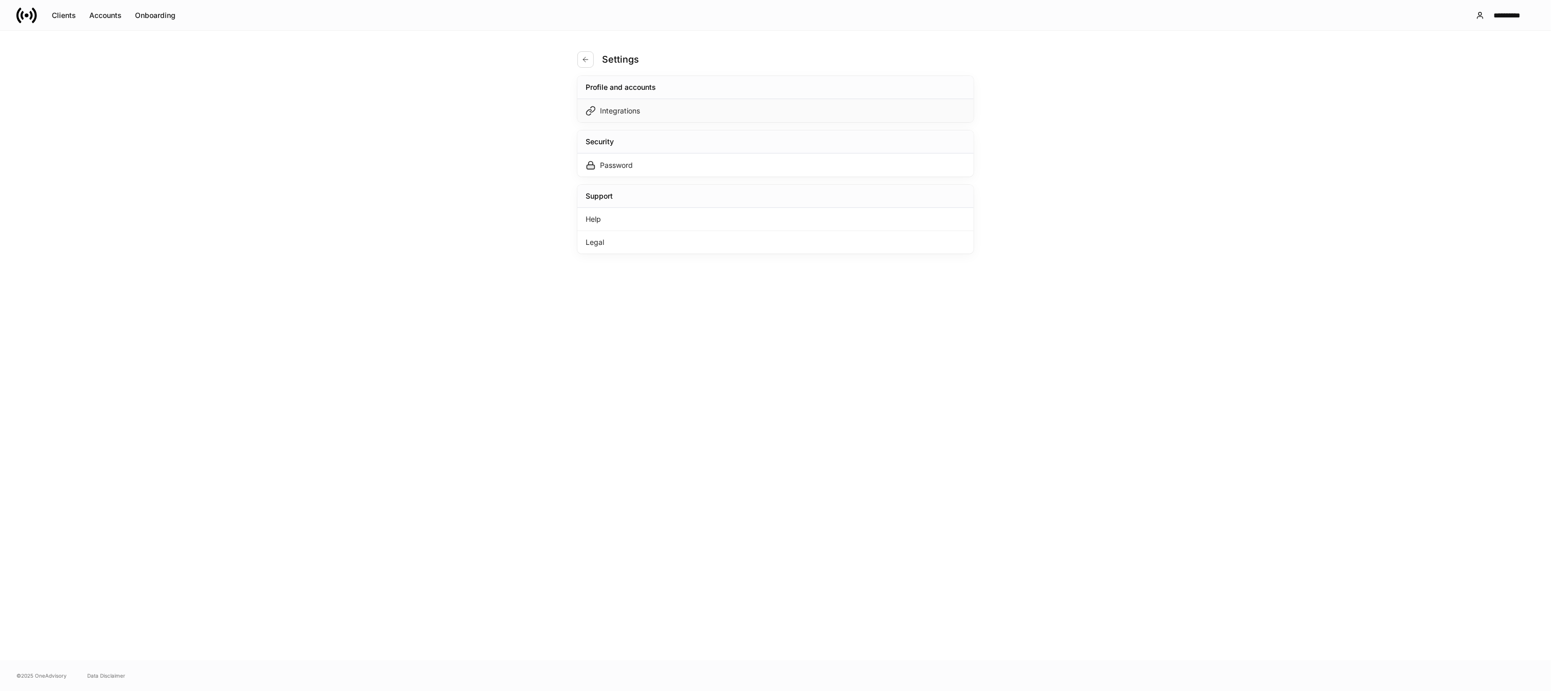
click at [858, 113] on div "Integrations" at bounding box center [776, 110] width 396 height 23
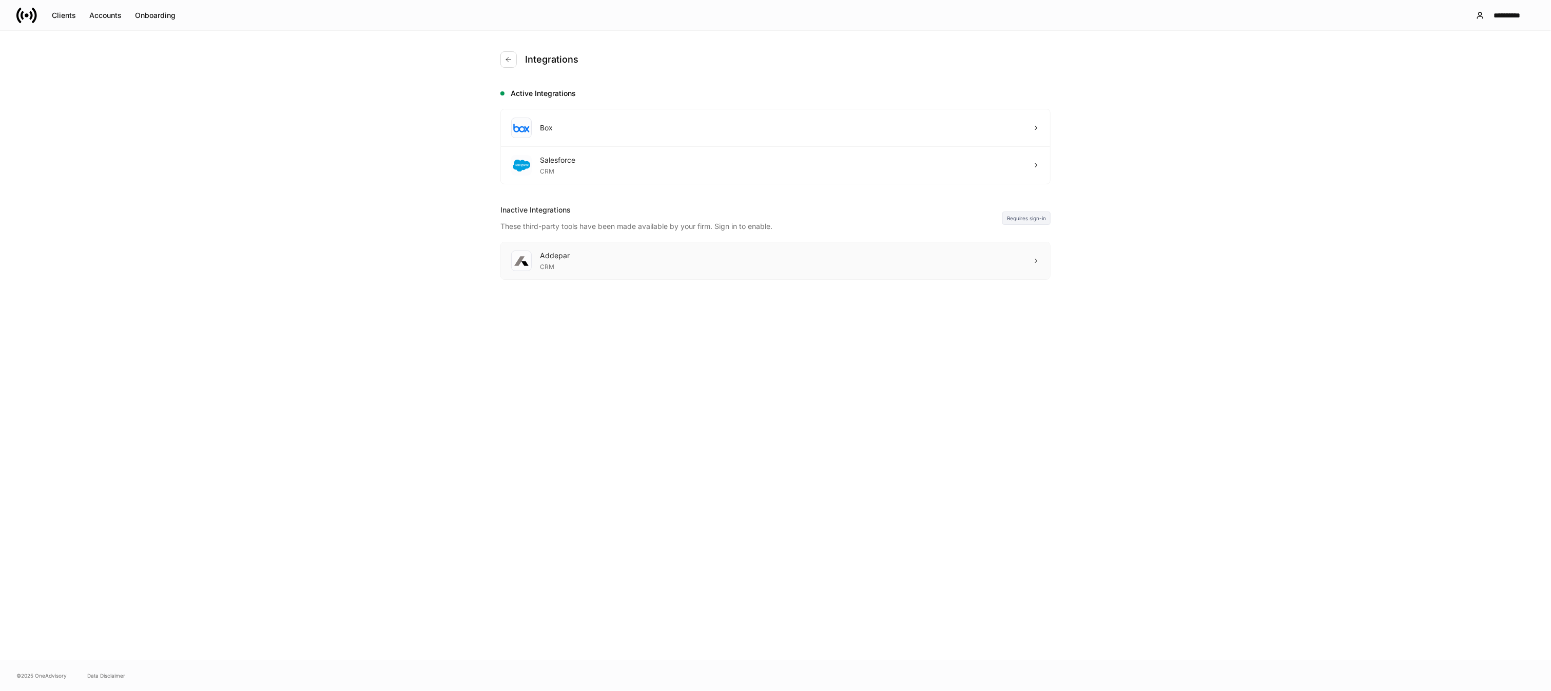
click at [900, 246] on div "Addepar CRM" at bounding box center [775, 260] width 549 height 37
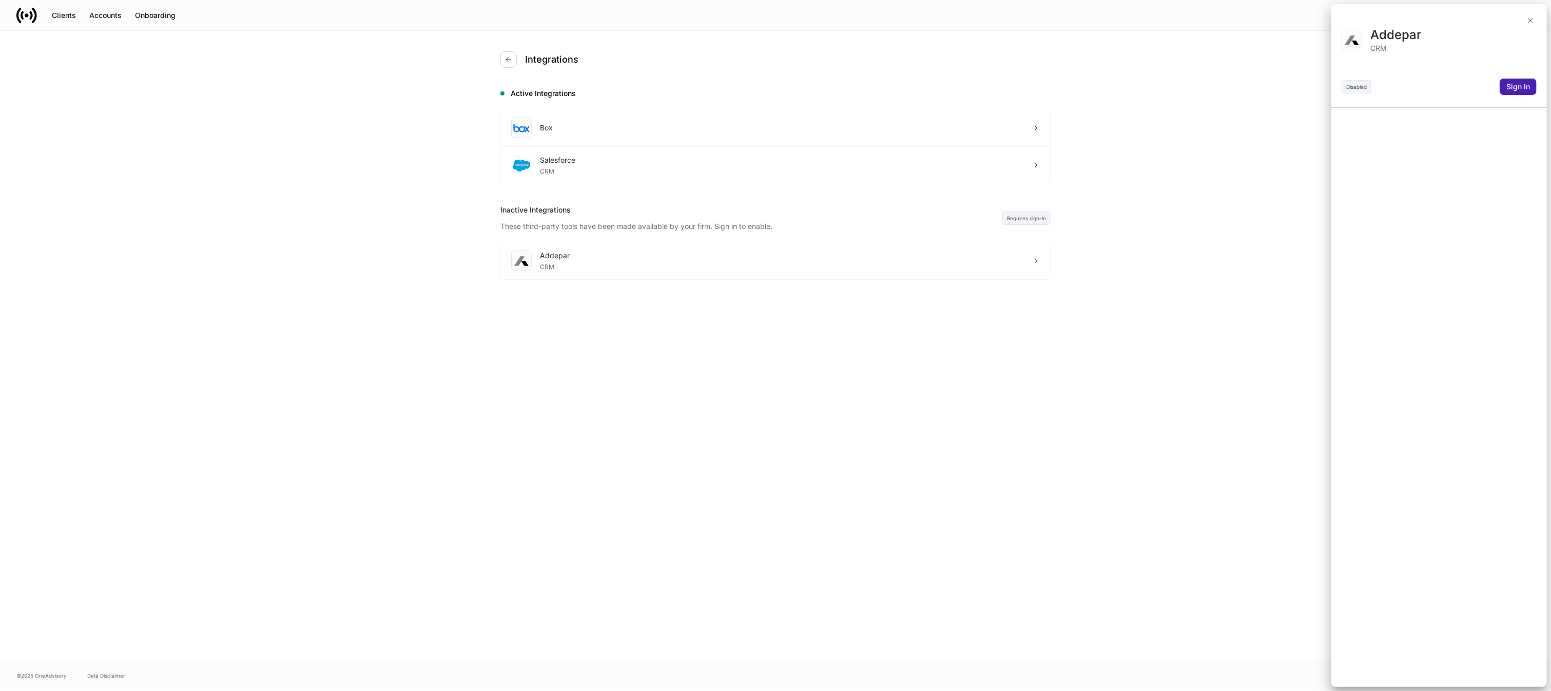
click at [1512, 87] on div "Sign in" at bounding box center [1519, 87] width 24 height 10
